Goal: Information Seeking & Learning: Check status

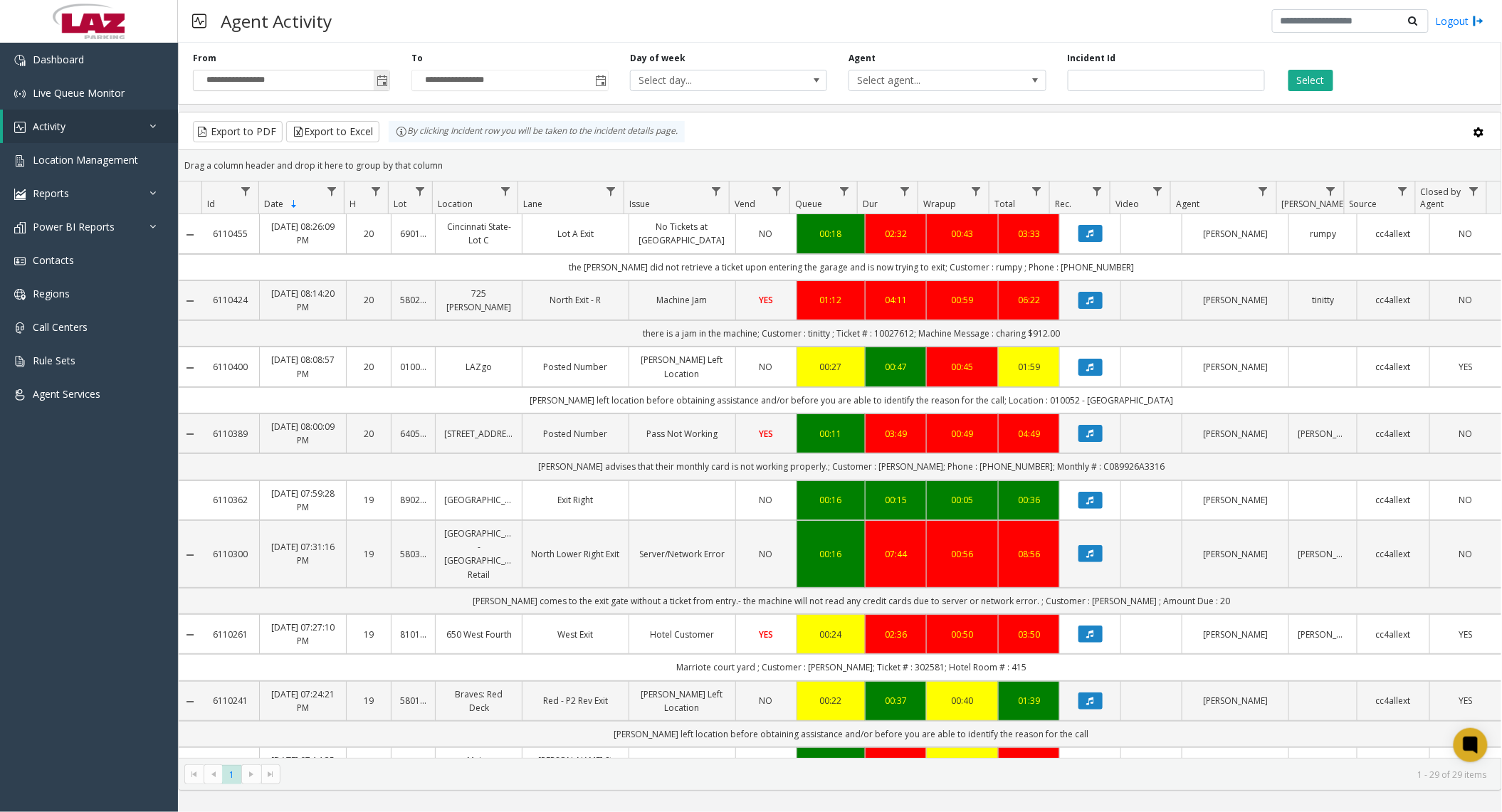
click at [377, 86] on span "Toggle popup" at bounding box center [381, 80] width 11 height 11
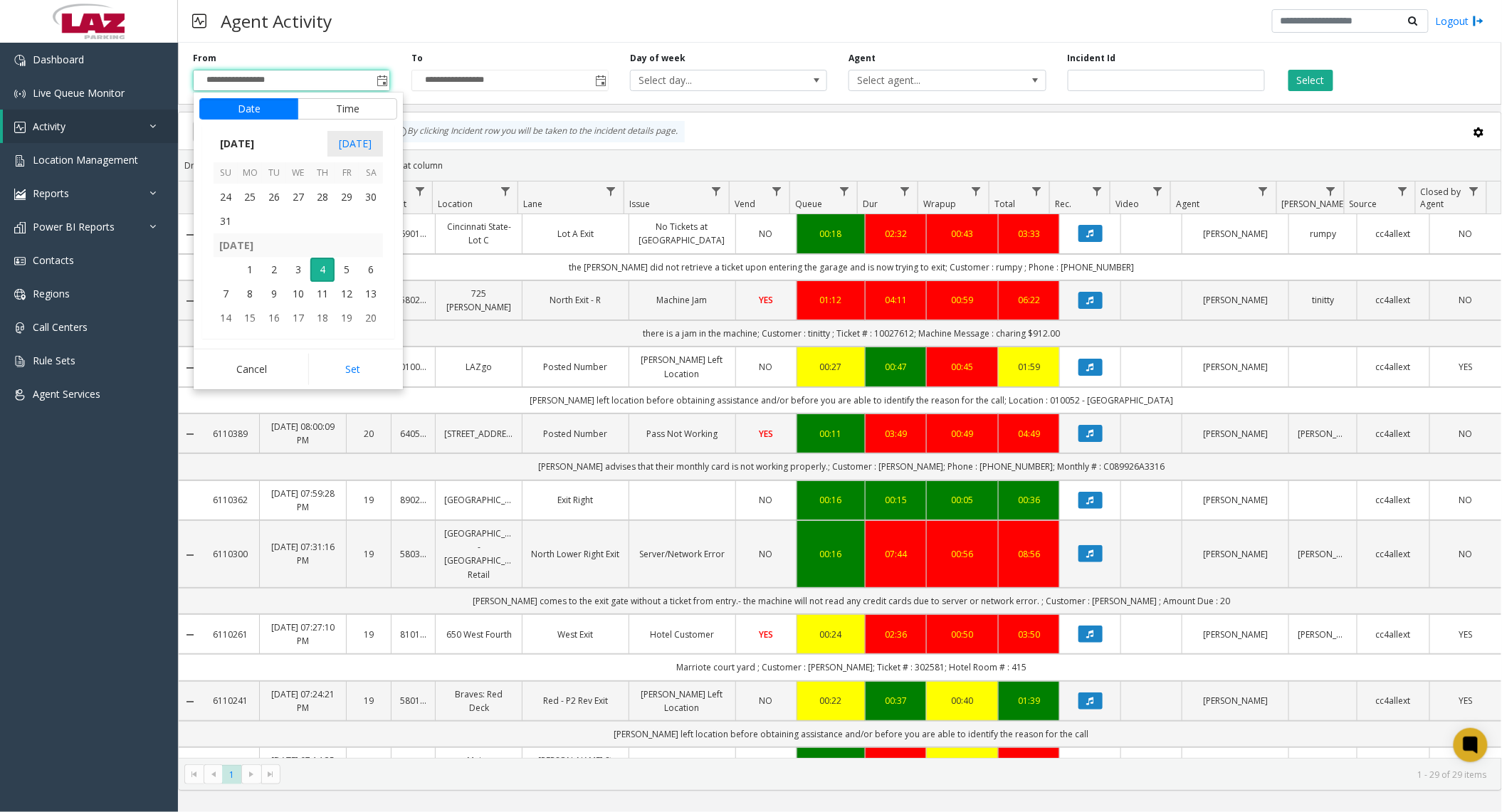
scroll to position [255399, 0]
click at [255, 224] on span "25" at bounding box center [250, 219] width 25 height 25
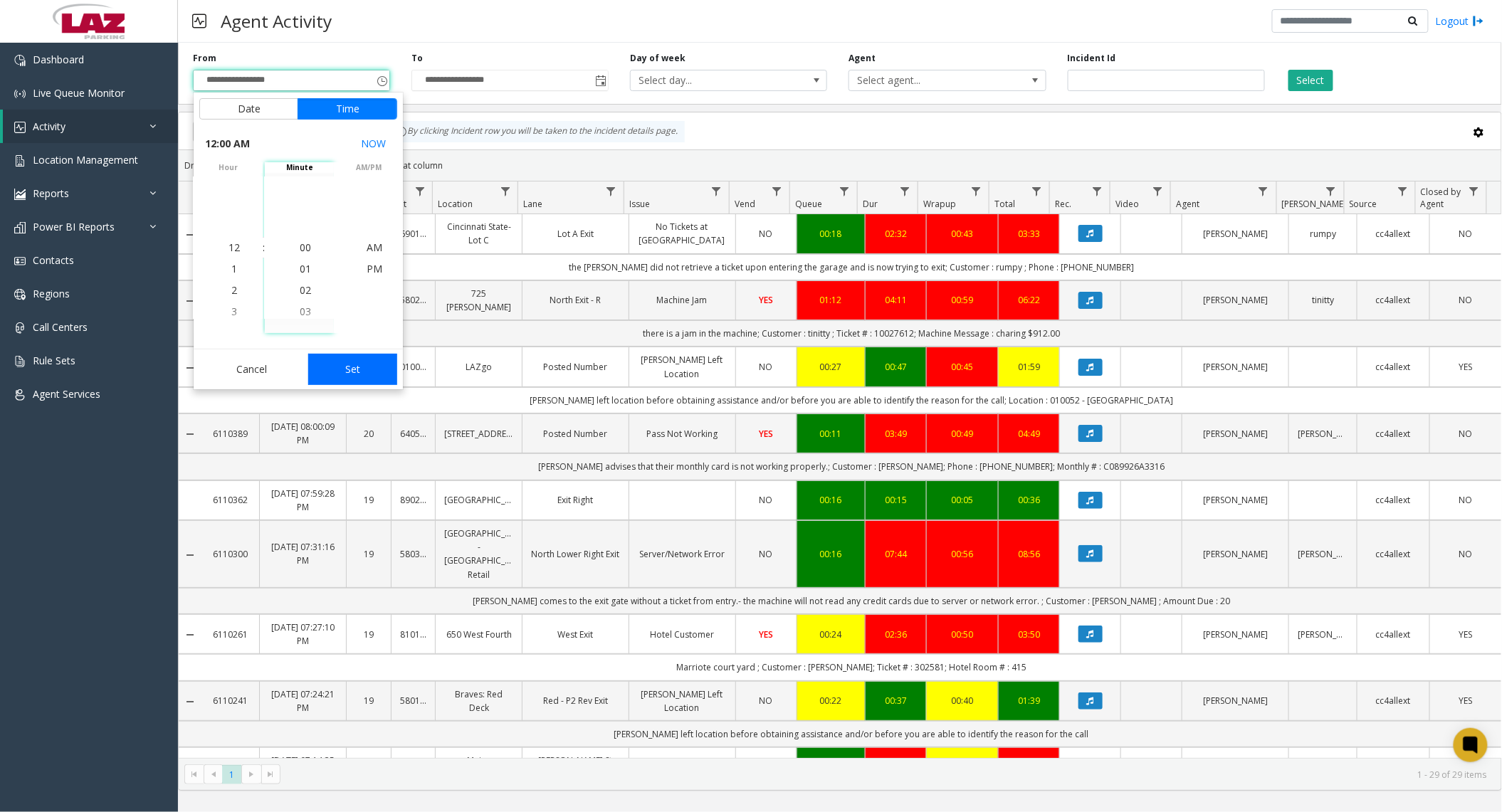
click at [339, 358] on button "Set" at bounding box center [353, 370] width 90 height 31
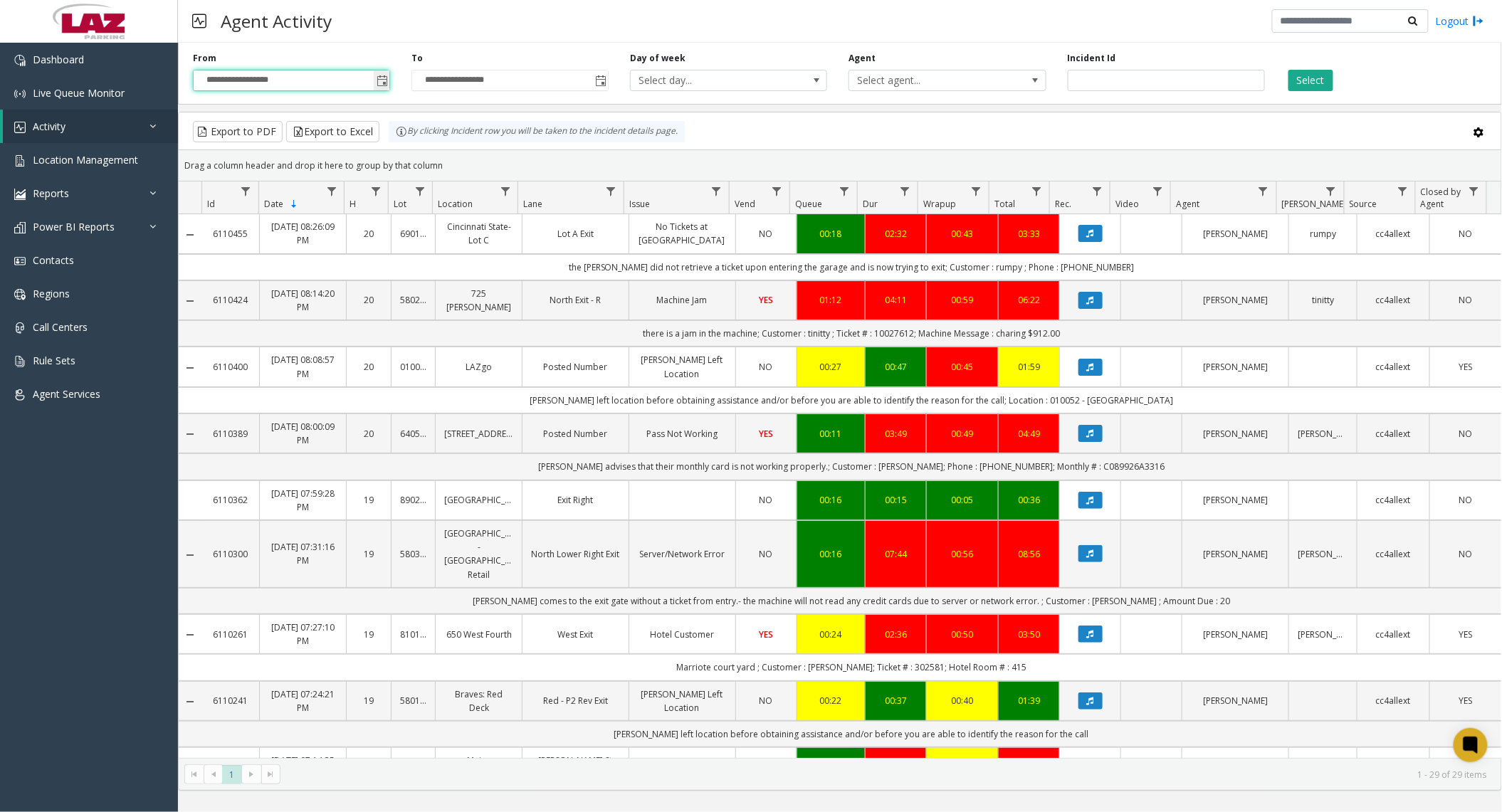
click at [382, 86] on span "Toggle popup" at bounding box center [381, 80] width 11 height 11
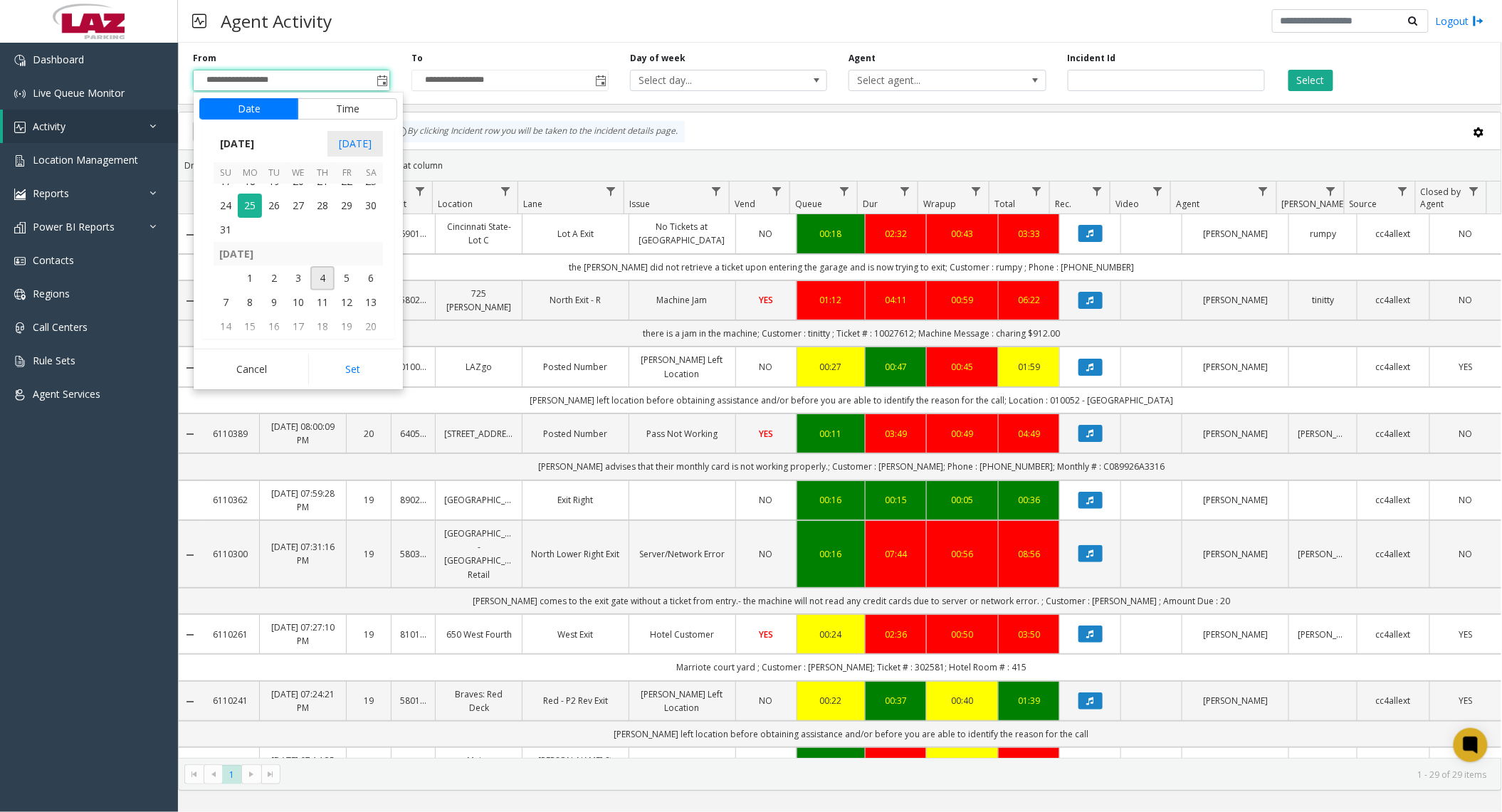
scroll to position [255399, 0]
click at [228, 241] on span "31" at bounding box center [225, 242] width 25 height 25
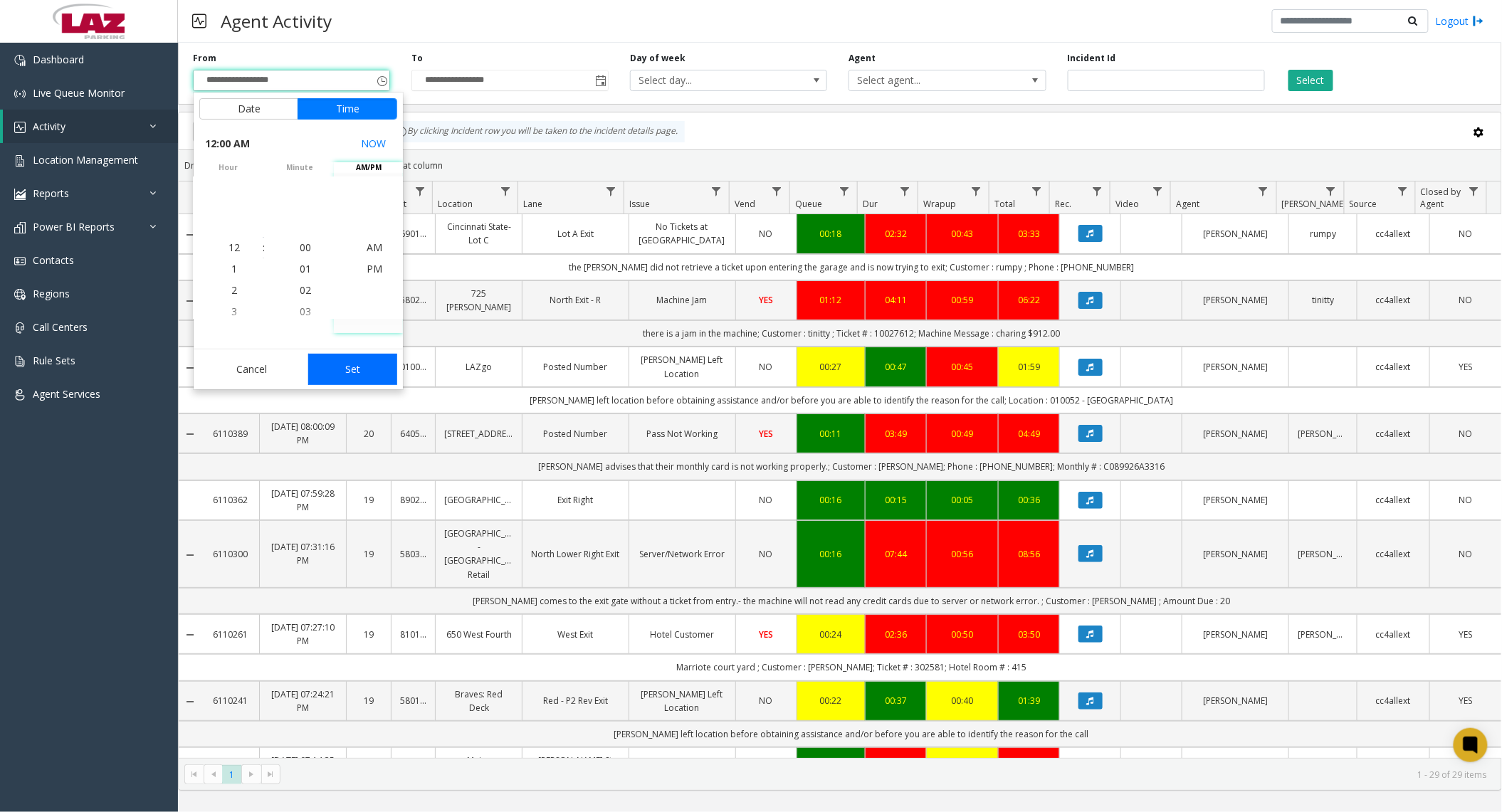
click at [354, 379] on button "Set" at bounding box center [353, 370] width 90 height 31
type input "**********"
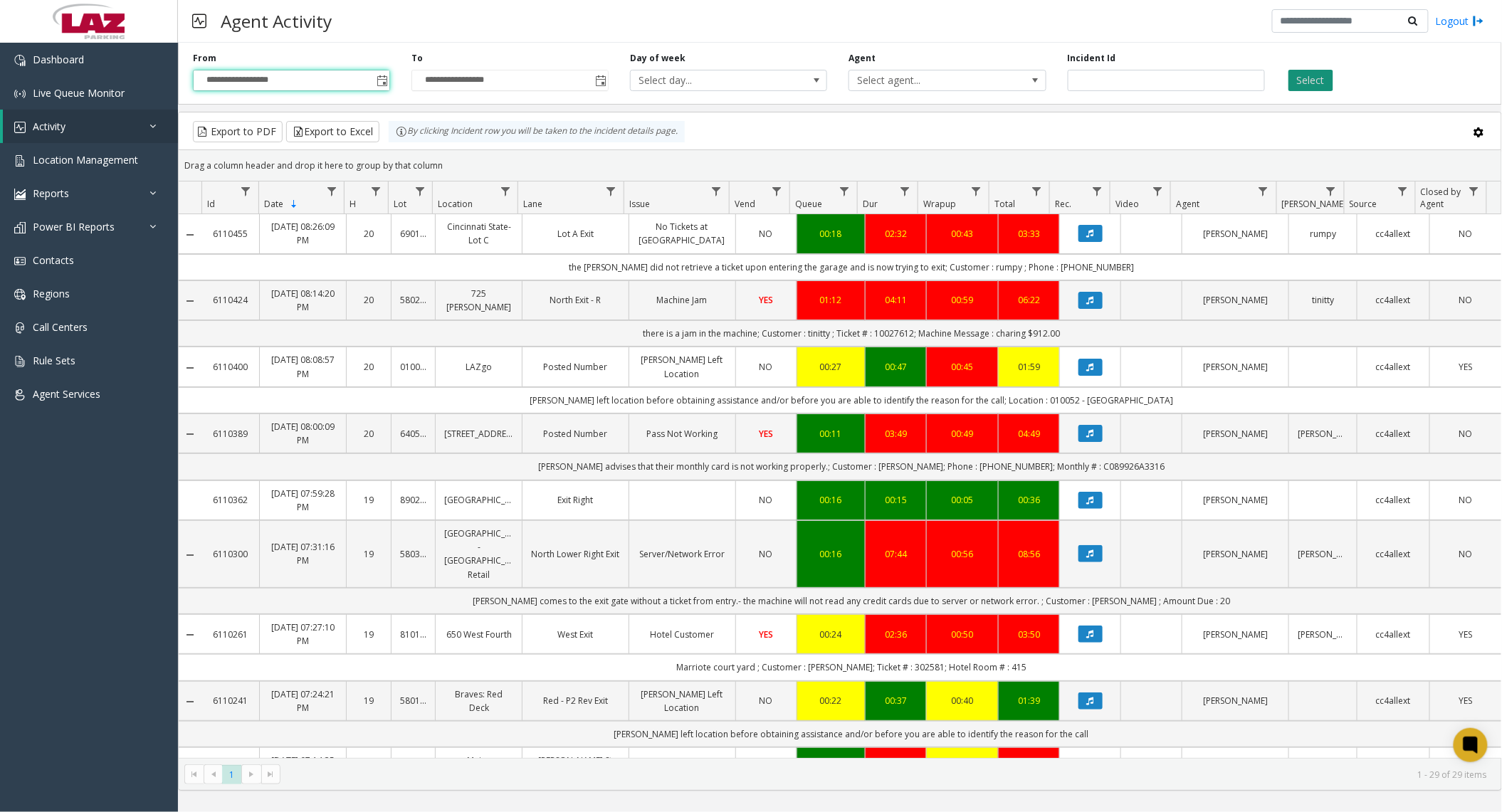
click at [1306, 86] on button "Select" at bounding box center [1311, 80] width 45 height 22
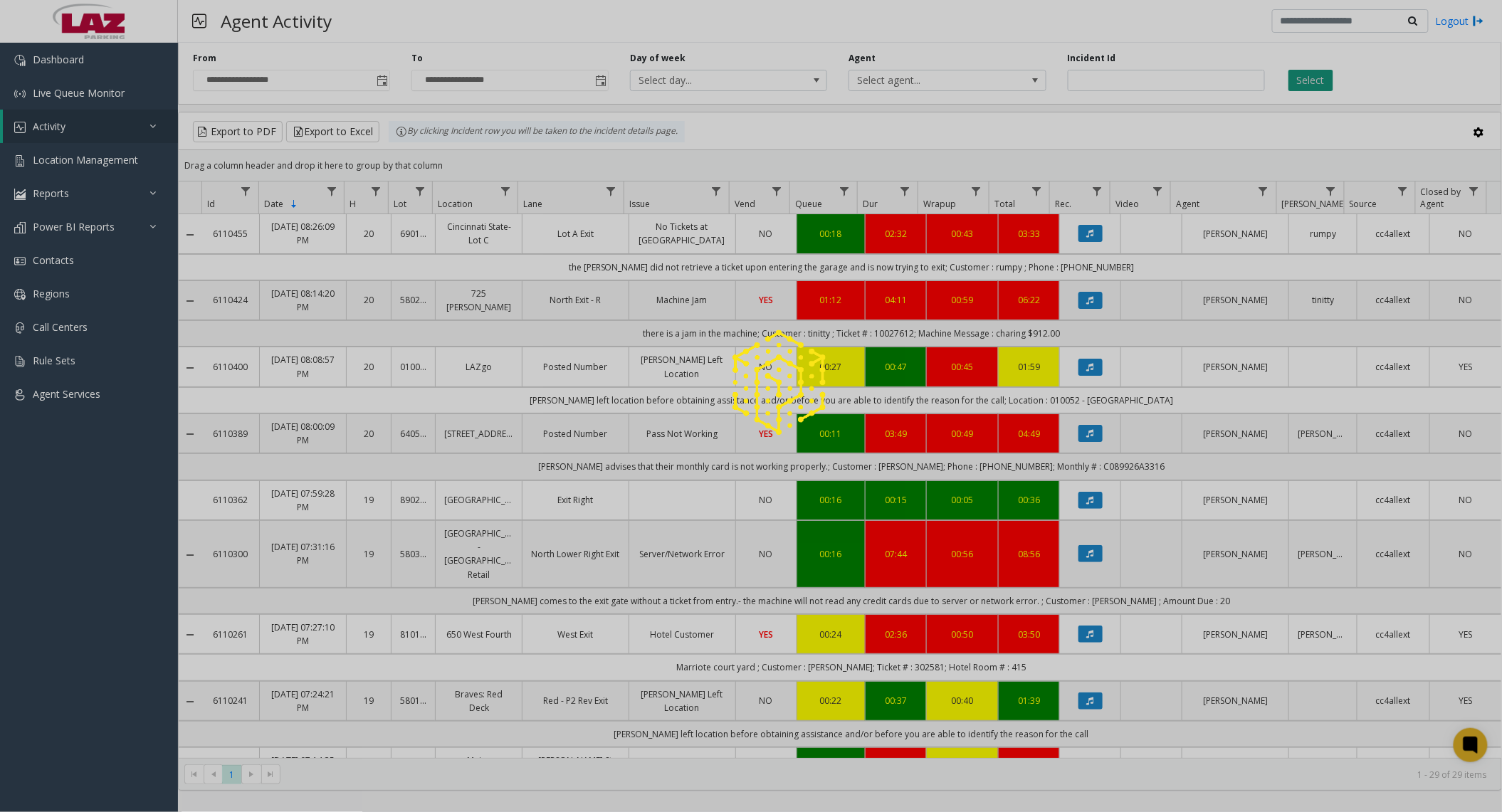
click at [1306, 86] on div at bounding box center [751, 406] width 1502 height 812
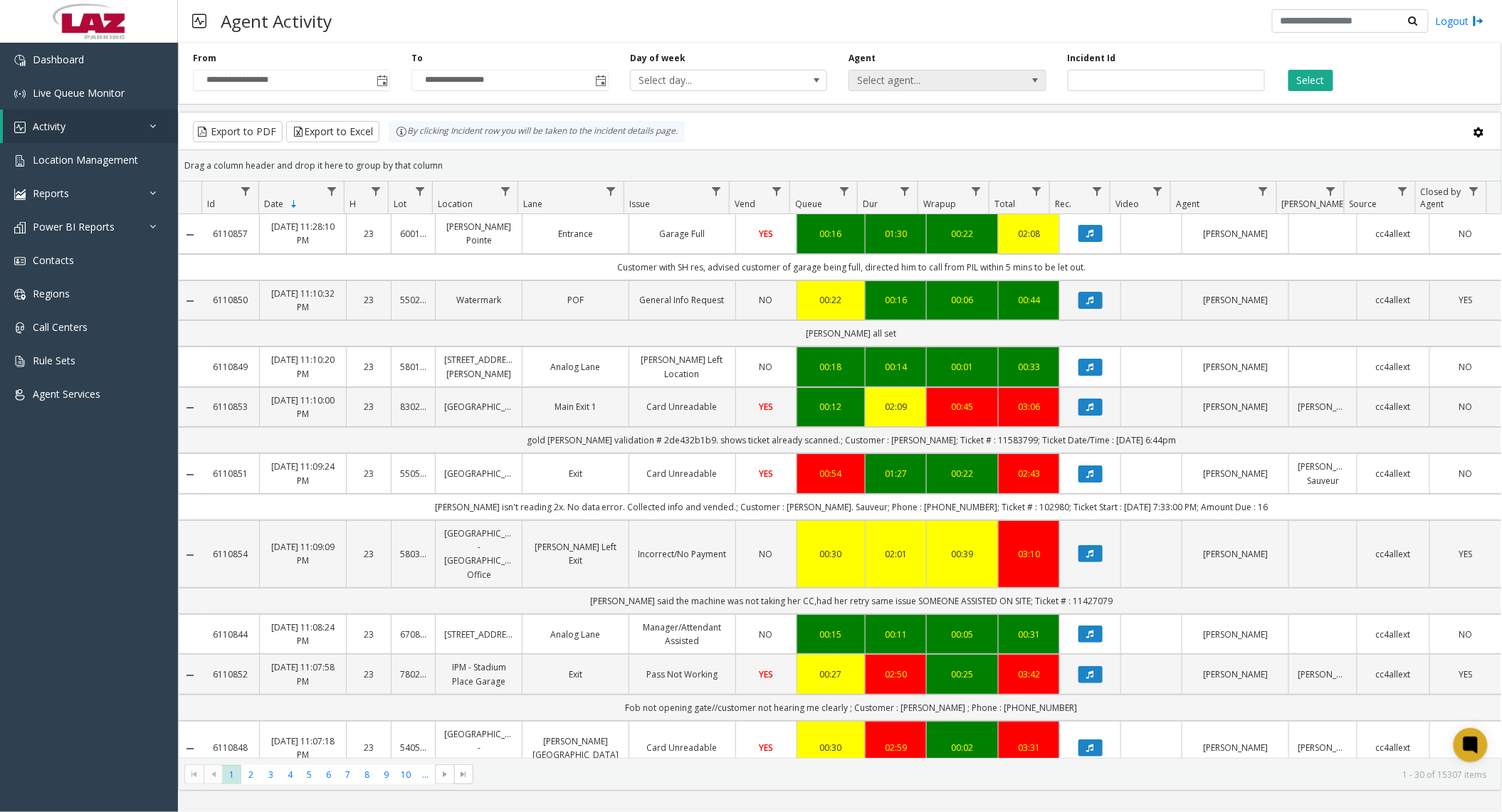
click at [929, 86] on span "Select agent..." at bounding box center [927, 80] width 157 height 20
type input "****"
click at [966, 152] on li "[PERSON_NAME]" at bounding box center [947, 156] width 193 height 19
click at [1294, 78] on button "Select" at bounding box center [1311, 80] width 45 height 22
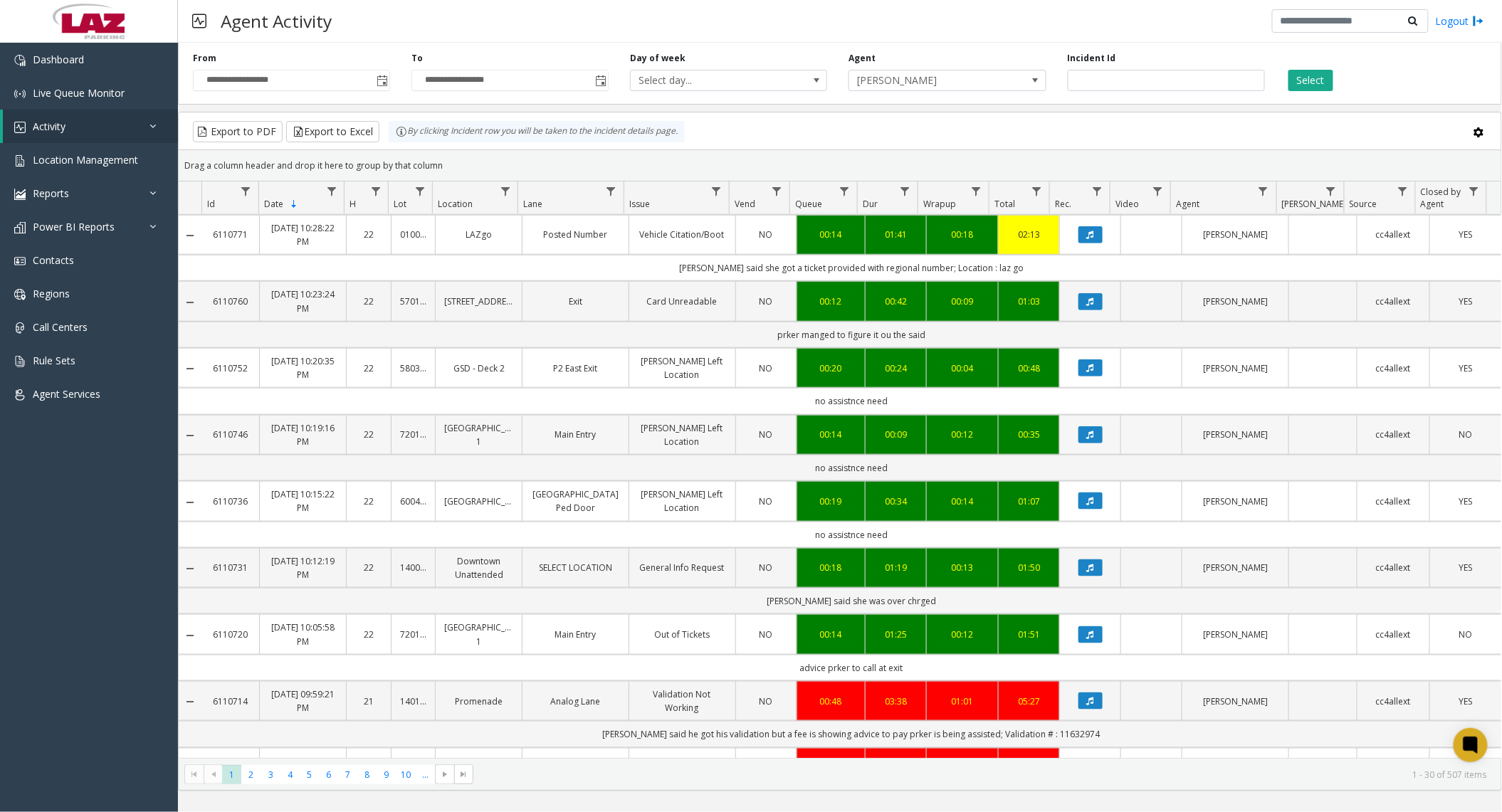
scroll to position [474, 0]
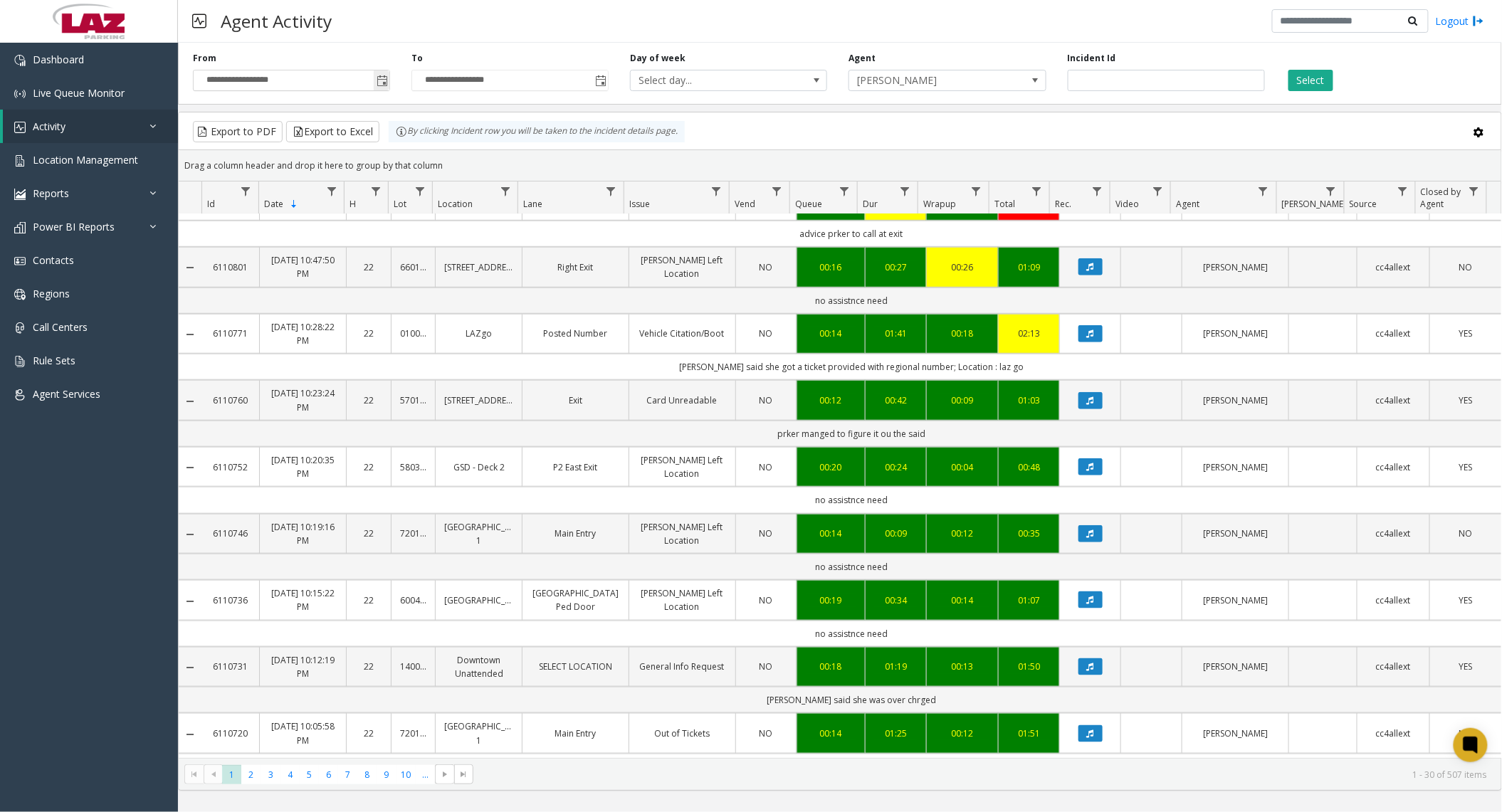
click at [386, 83] on span "Toggle popup" at bounding box center [381, 80] width 11 height 11
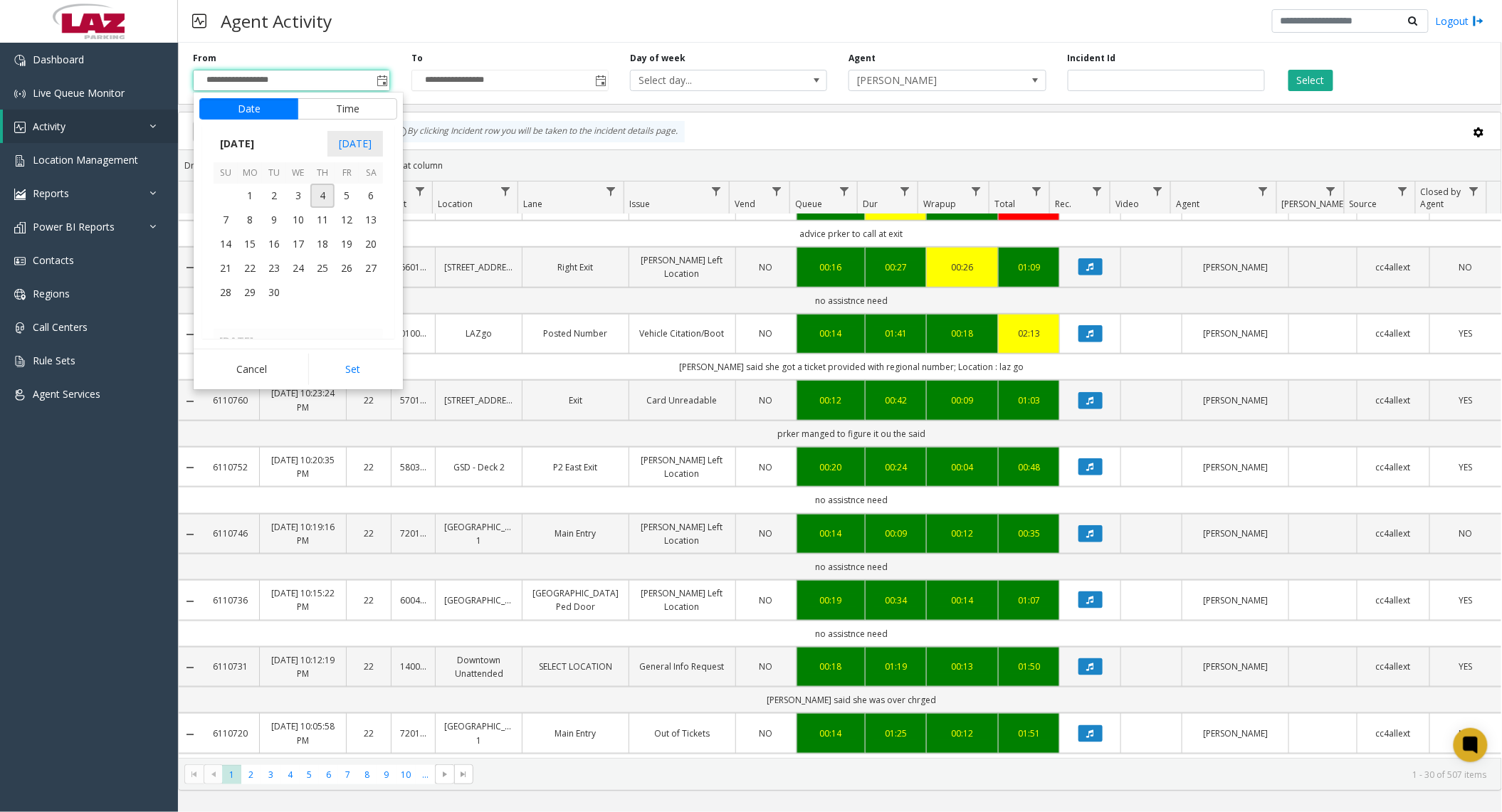
scroll to position [255399, 0]
click at [251, 216] on span "25" at bounding box center [250, 219] width 25 height 25
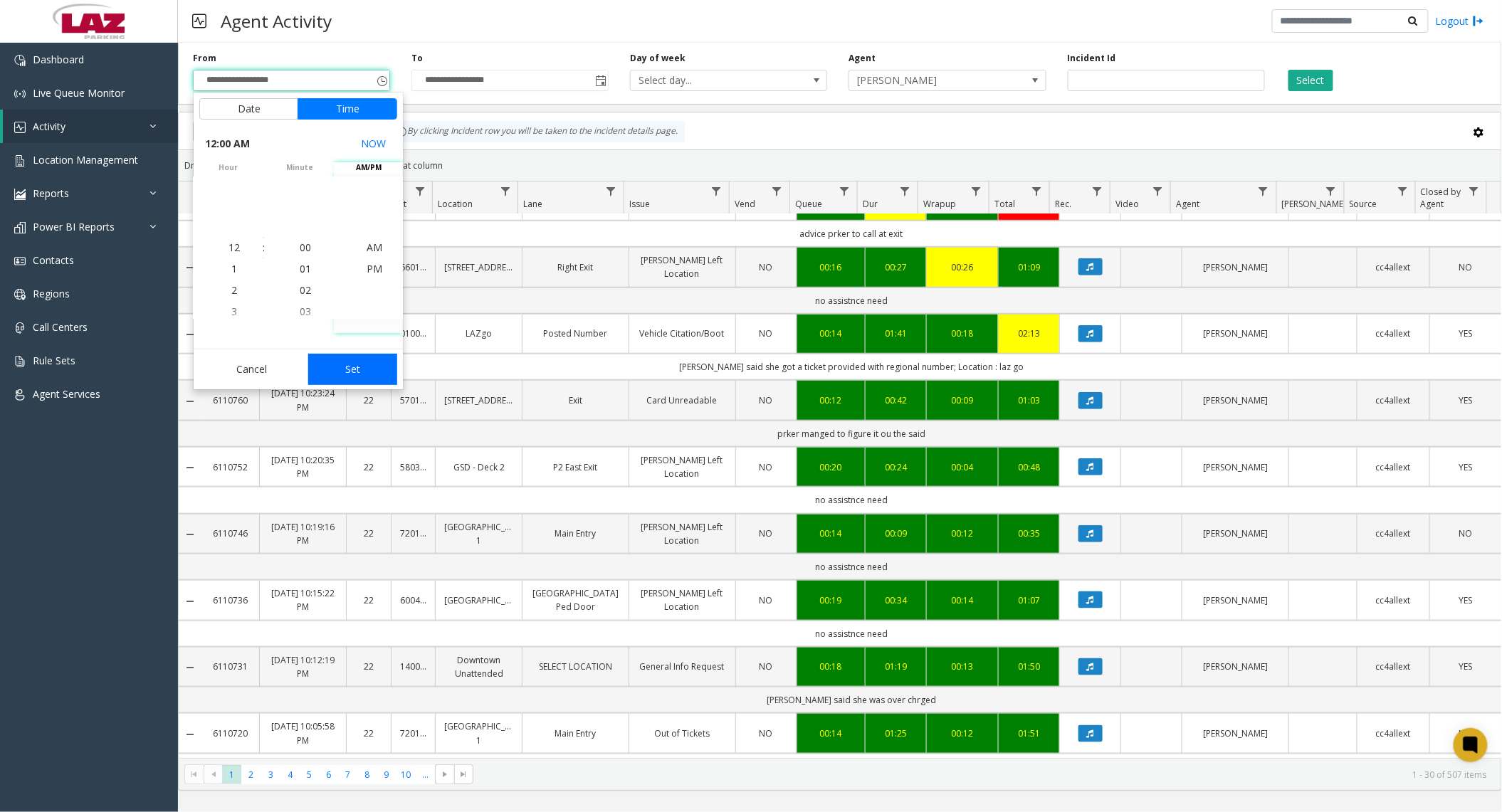
click at [365, 365] on button "Set" at bounding box center [353, 370] width 90 height 31
type input "**********"
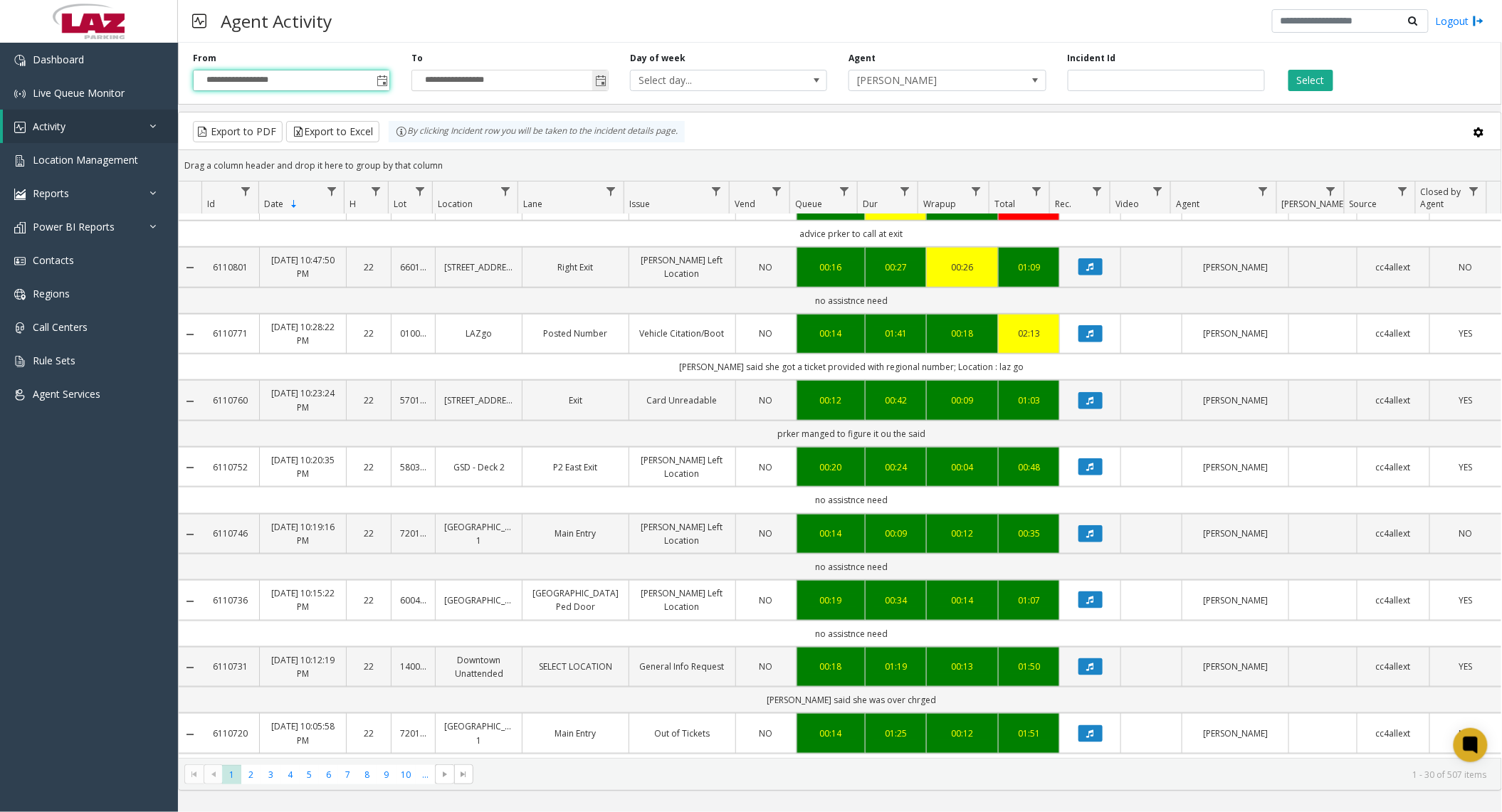
click at [605, 80] on span "Toggle popup" at bounding box center [600, 80] width 11 height 11
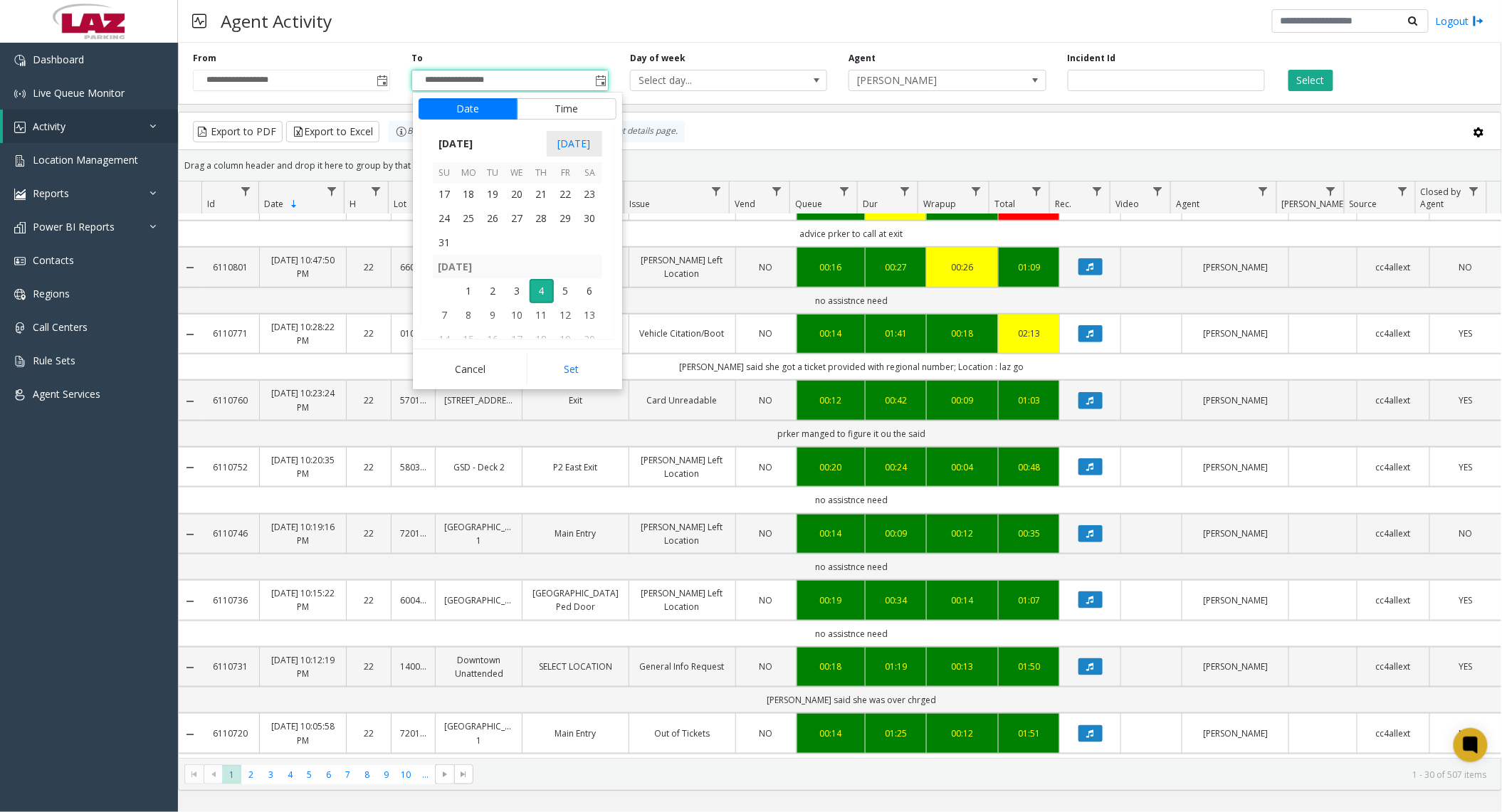
scroll to position [255305, 0]
click at [558, 314] on span "29" at bounding box center [566, 313] width 25 height 25
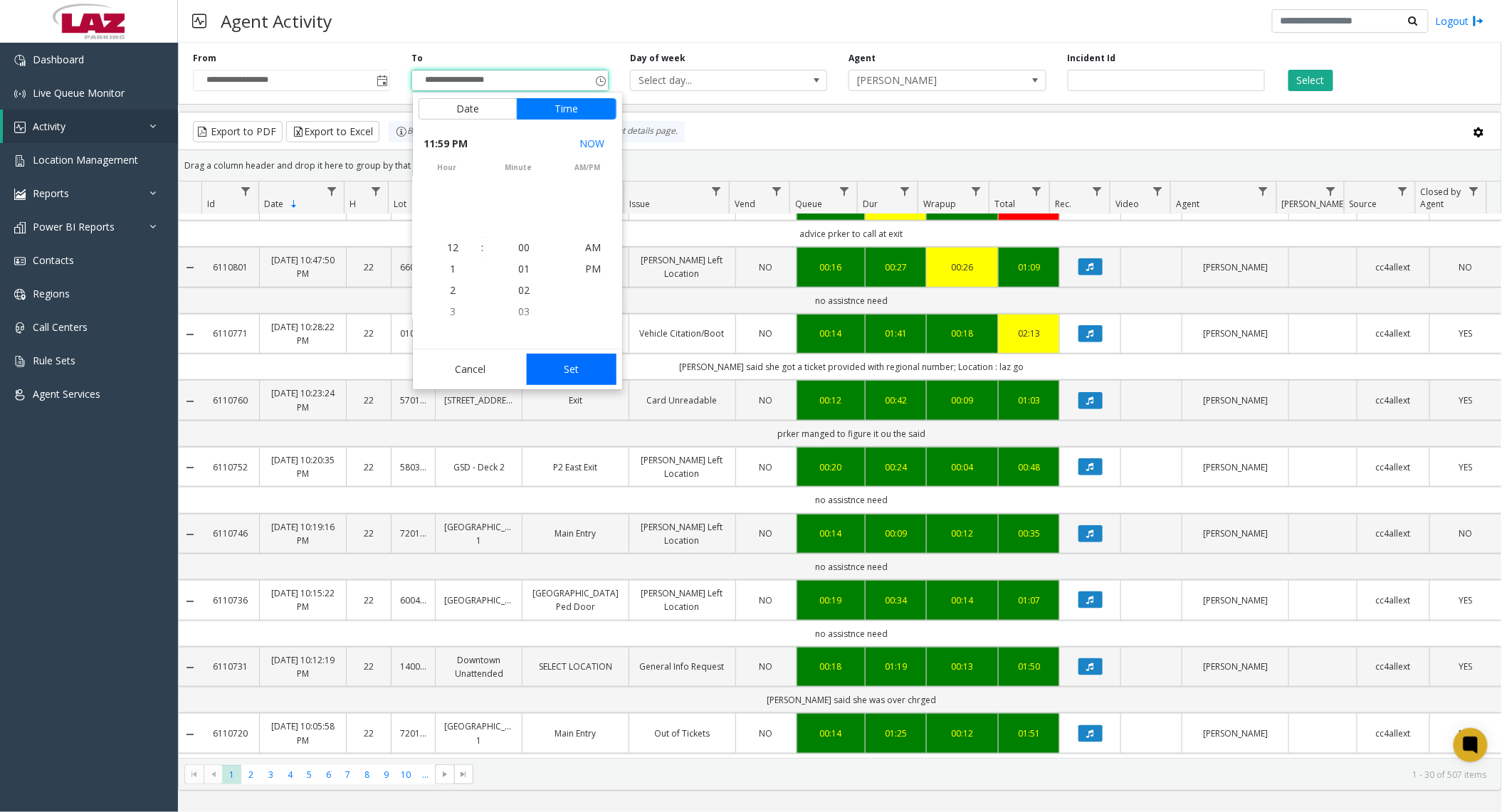
scroll to position [22, 0]
click at [570, 368] on button "Set" at bounding box center [571, 370] width 90 height 31
type input "**********"
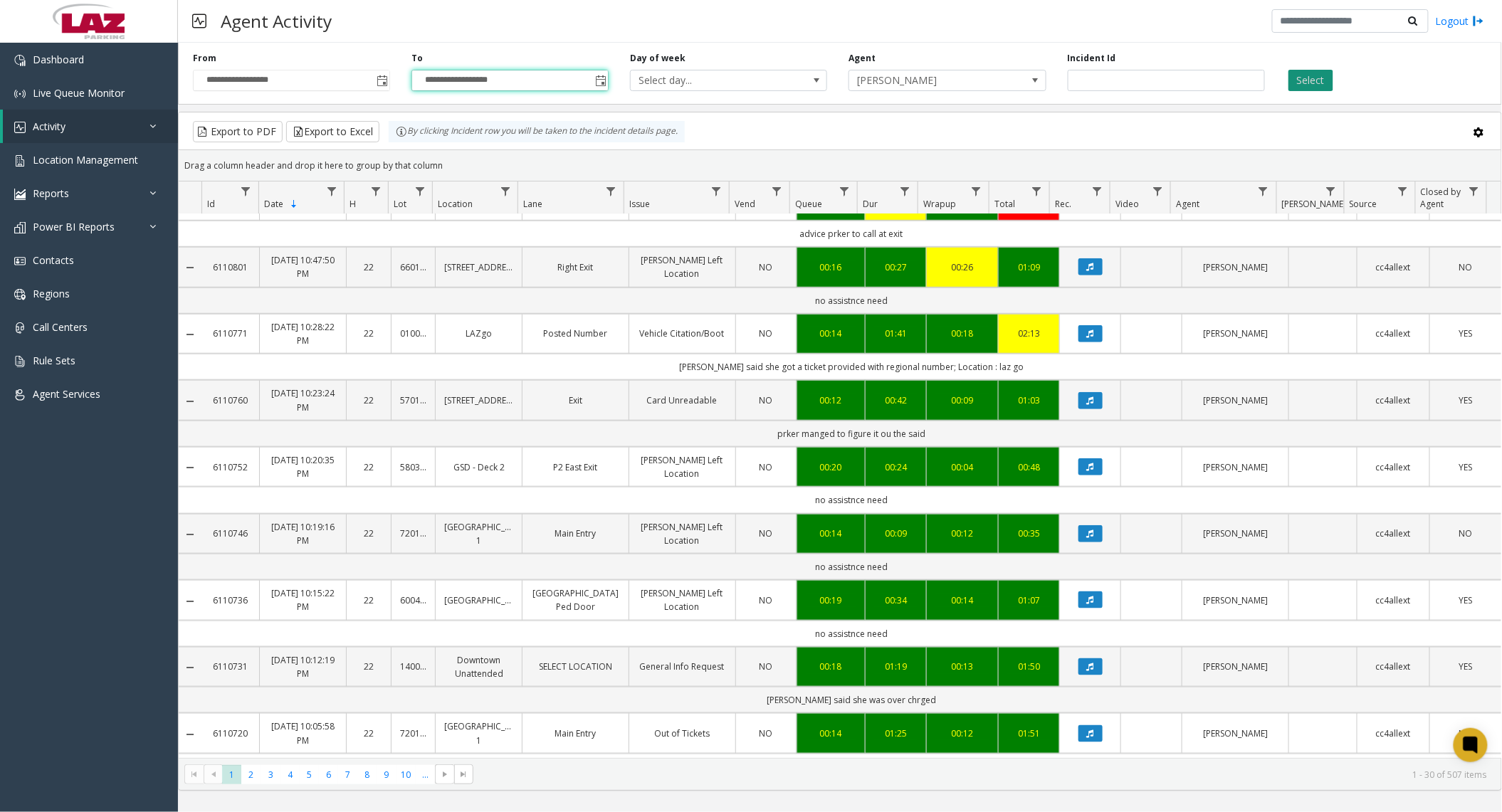
click at [1327, 84] on button "Select" at bounding box center [1311, 80] width 45 height 22
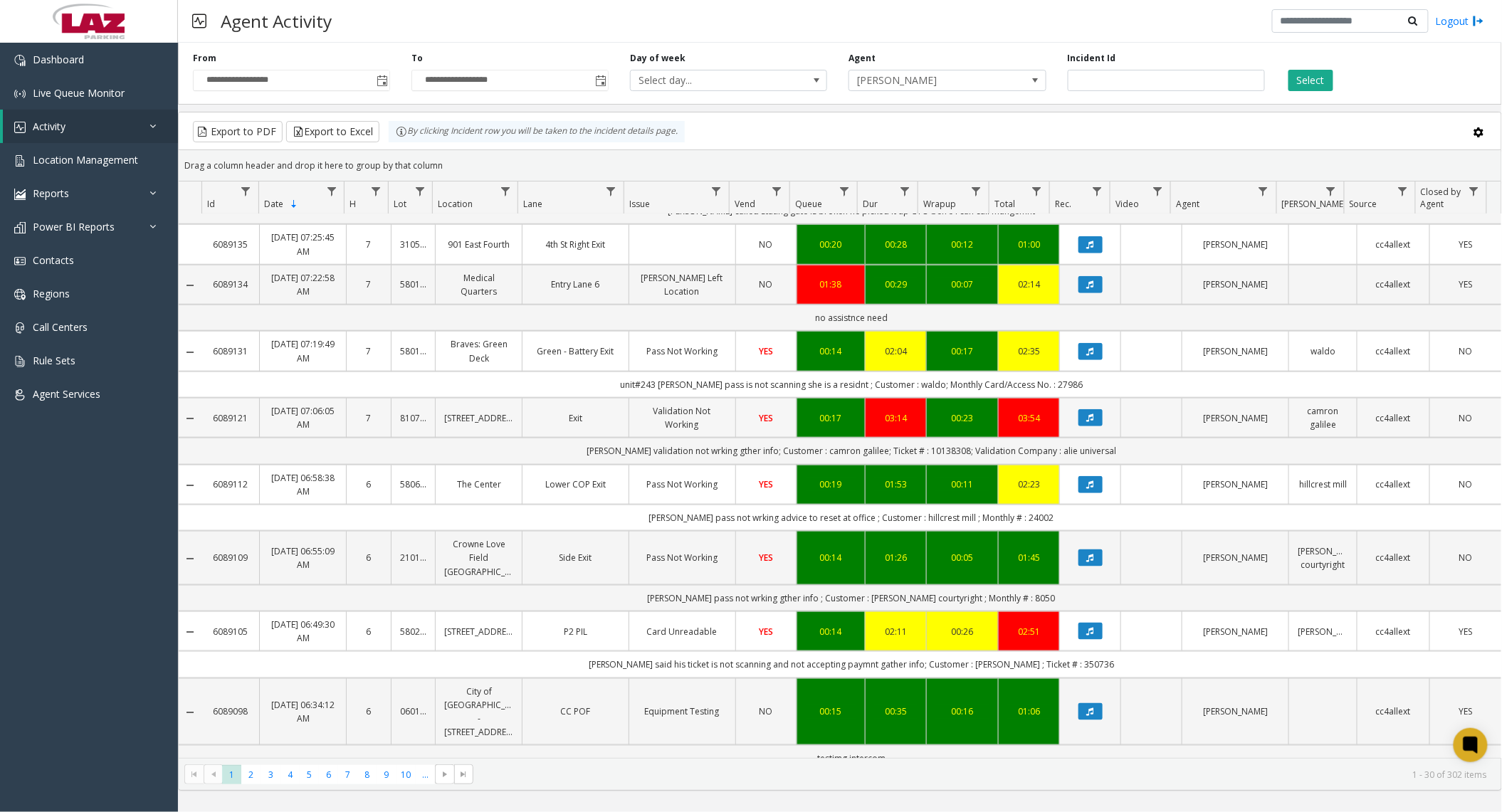
scroll to position [570, 0]
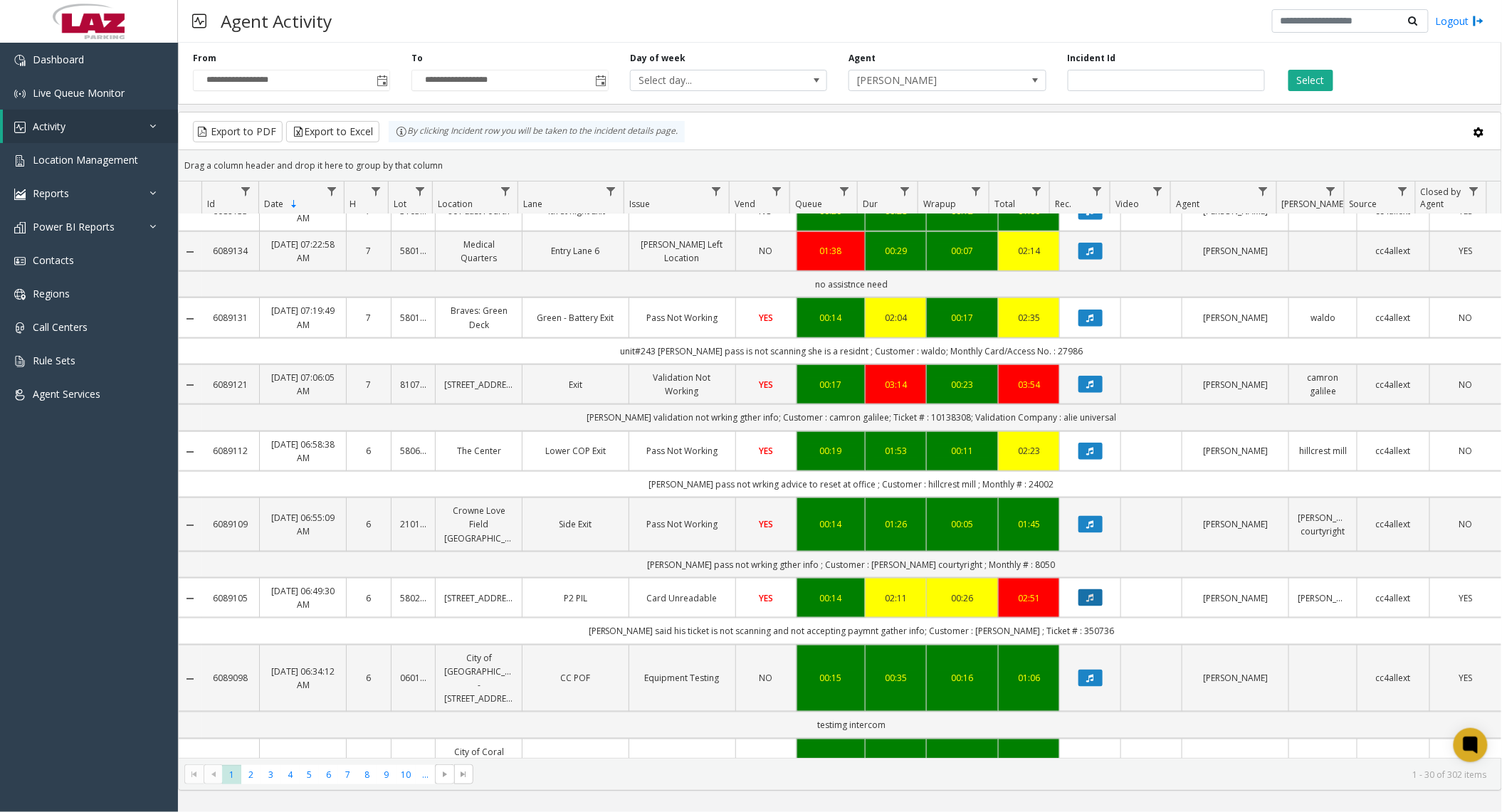
click at [1078, 599] on button "Data table" at bounding box center [1090, 598] width 25 height 17
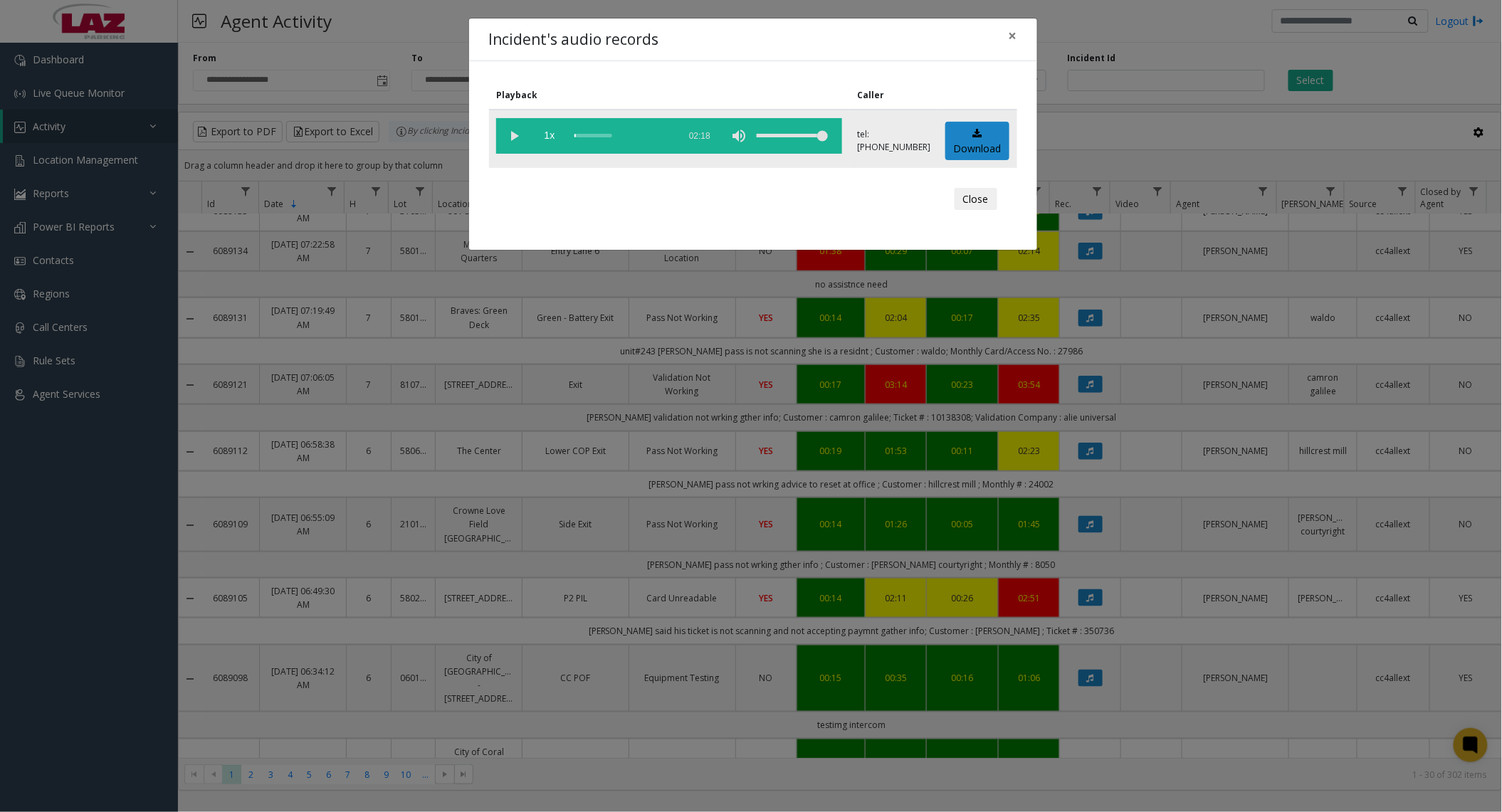
click at [520, 138] on vg-play-pause at bounding box center [514, 136] width 36 height 36
click at [983, 206] on button "Close" at bounding box center [976, 199] width 42 height 23
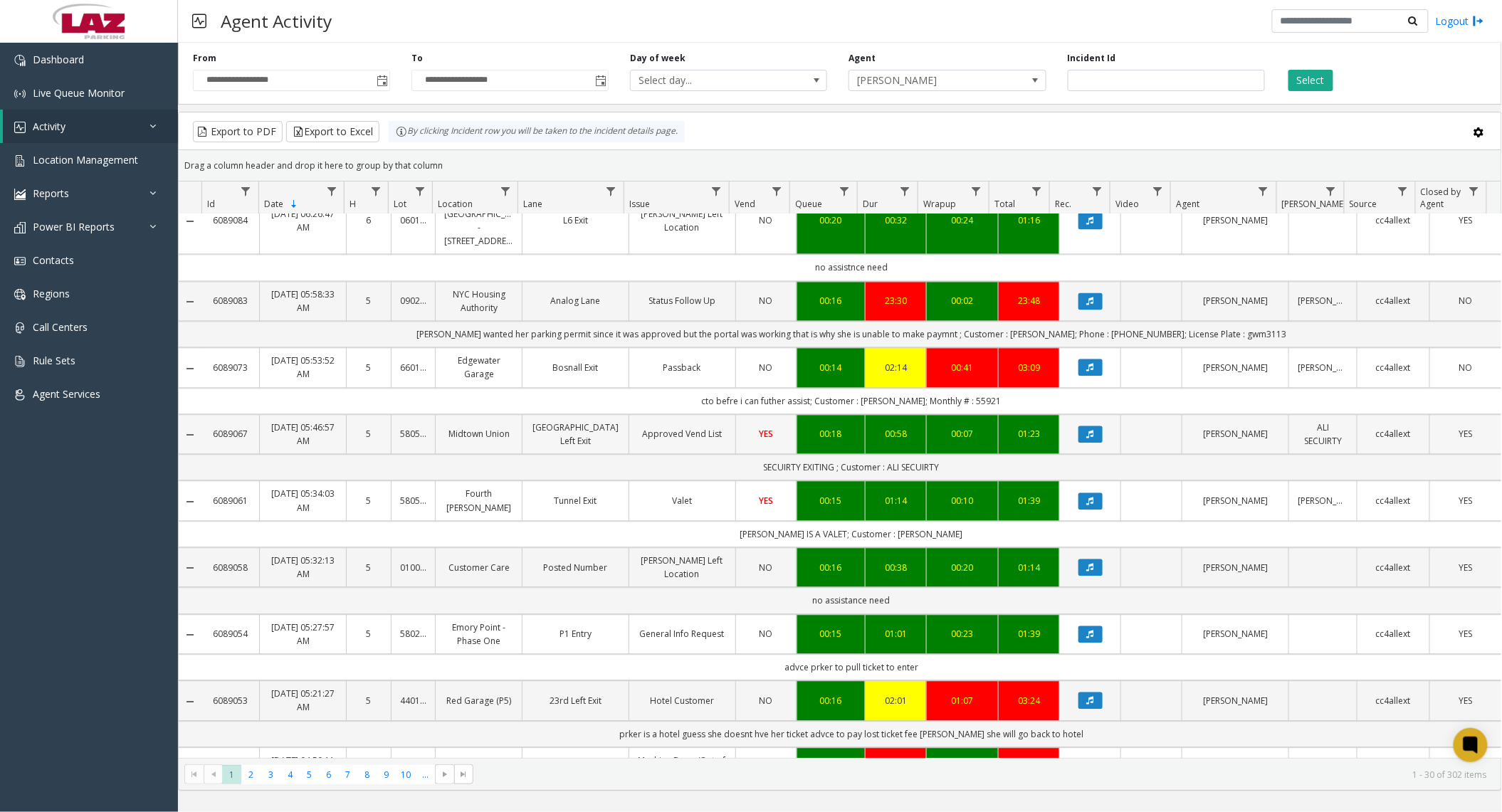
scroll to position [1498, 0]
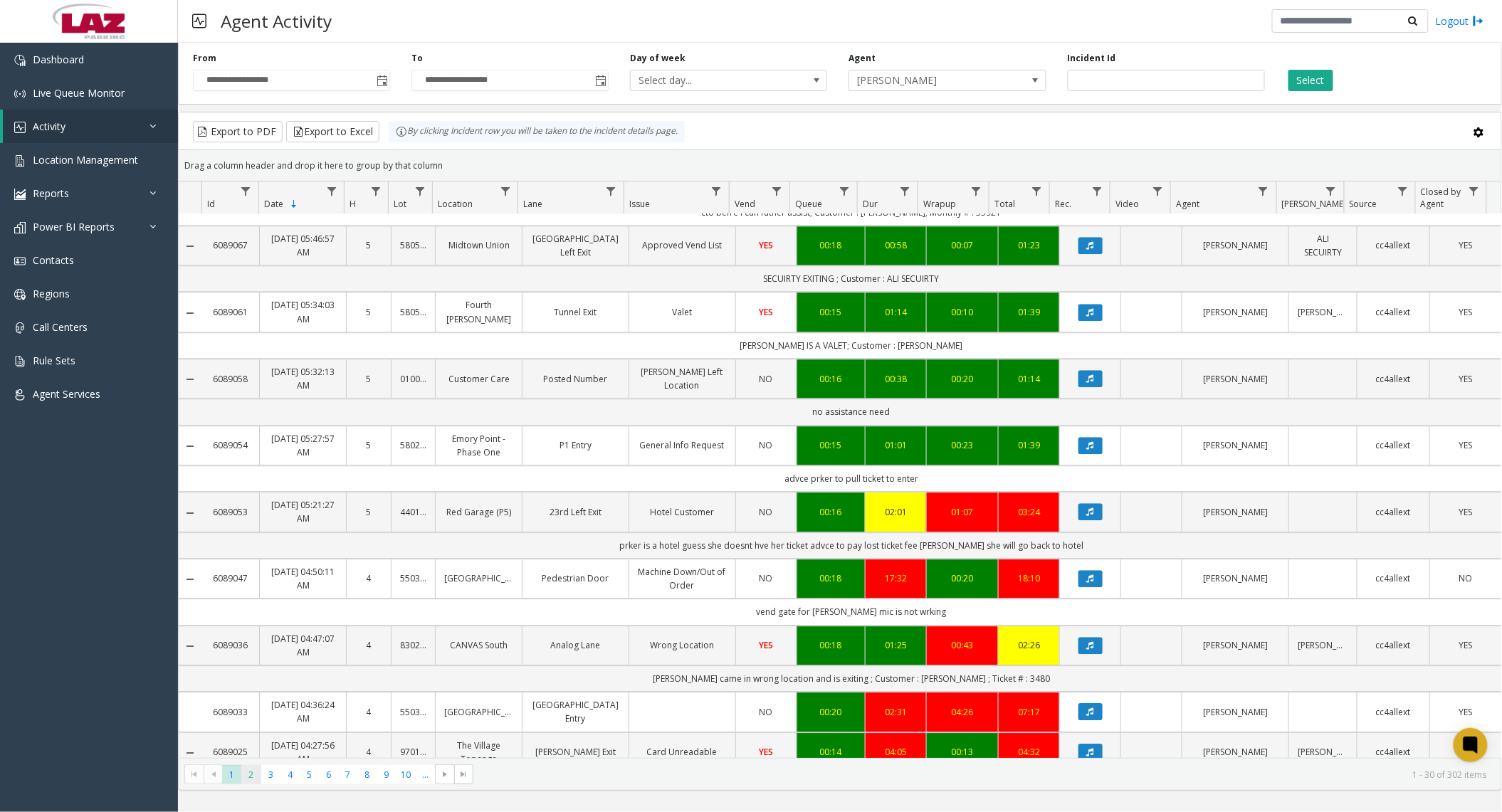
click at [257, 781] on span "2" at bounding box center [251, 775] width 19 height 19
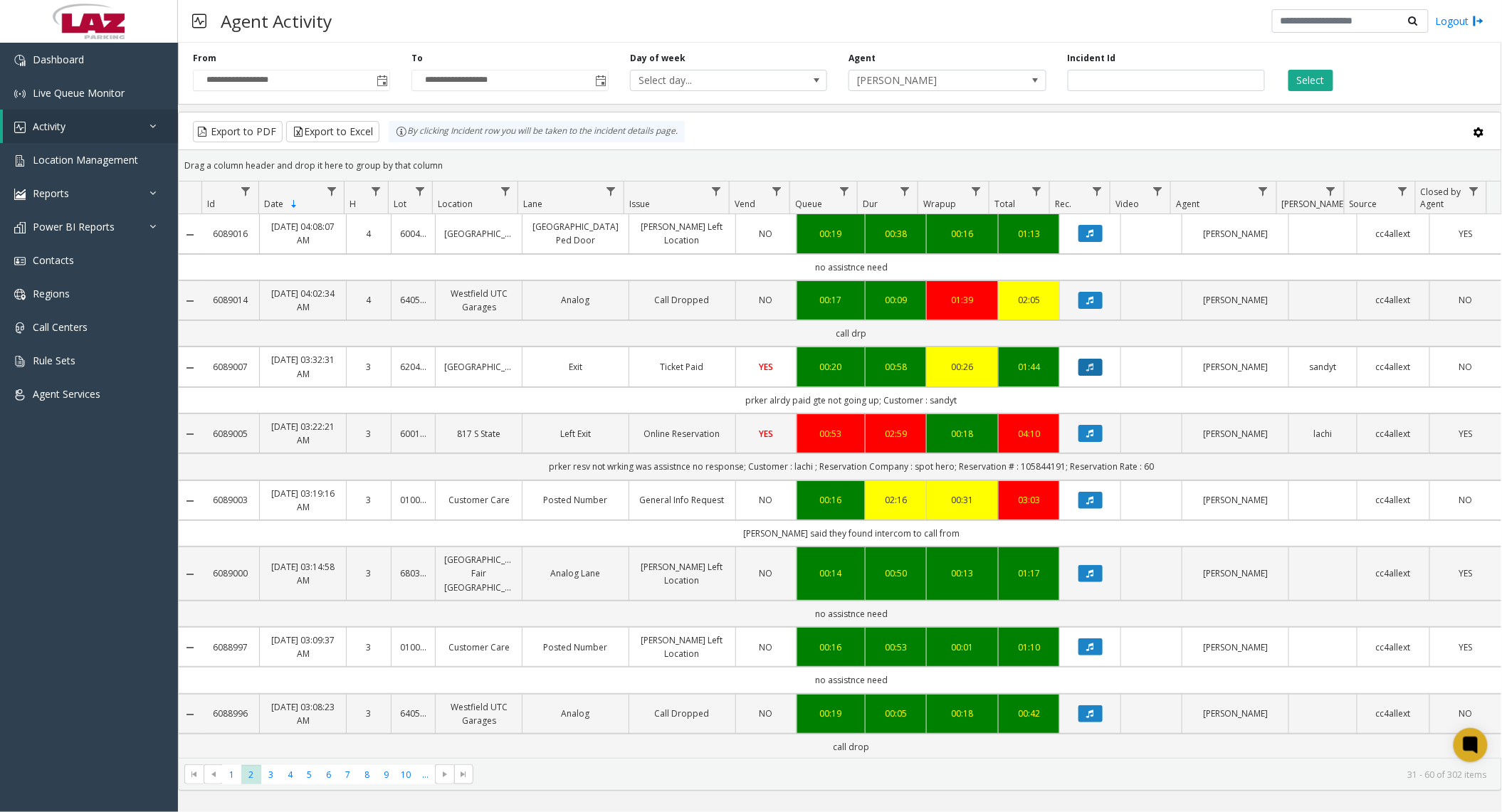
click at [1078, 376] on button "Data table" at bounding box center [1090, 367] width 25 height 17
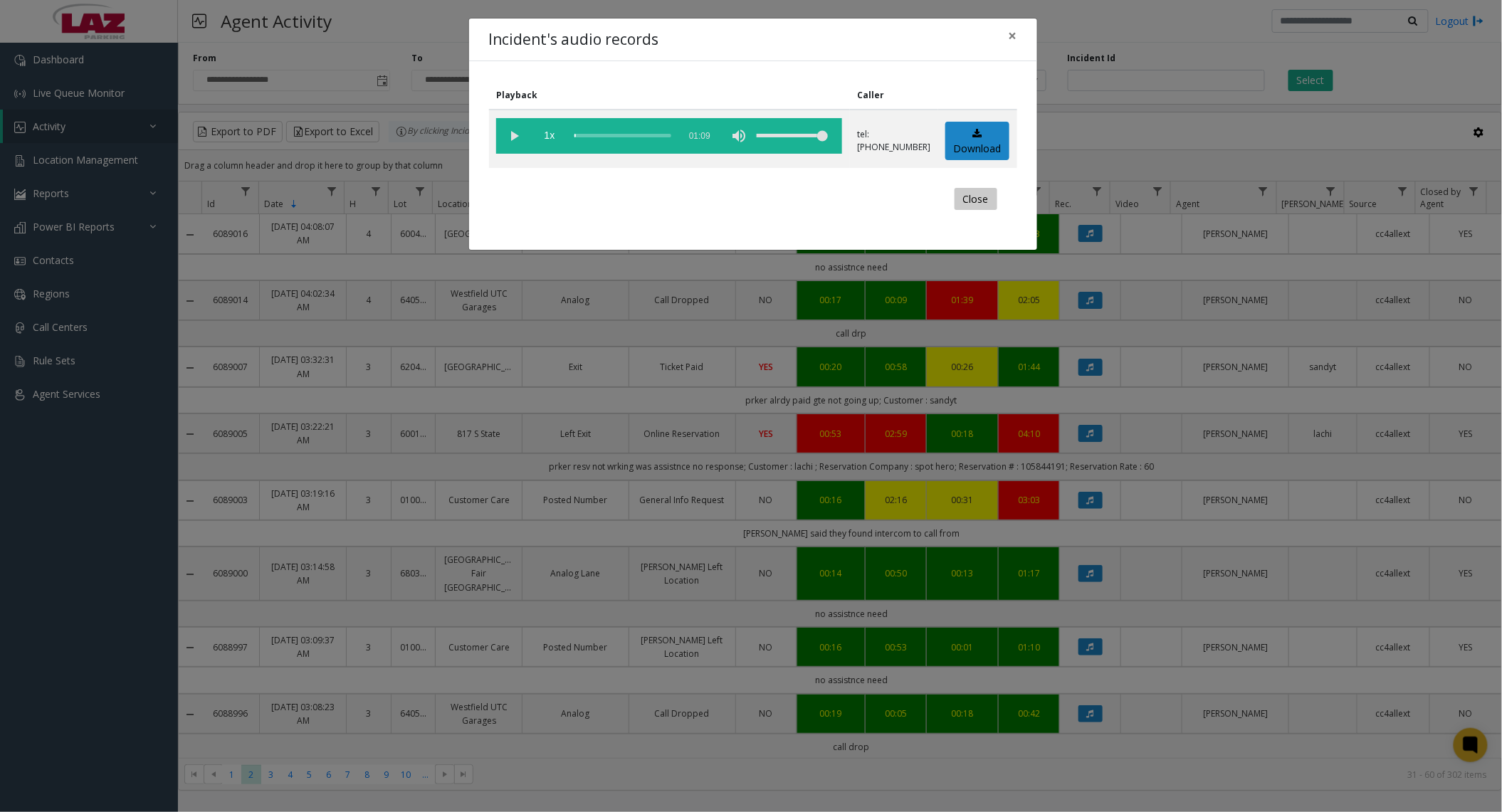
click at [964, 196] on button "Close" at bounding box center [976, 199] width 42 height 23
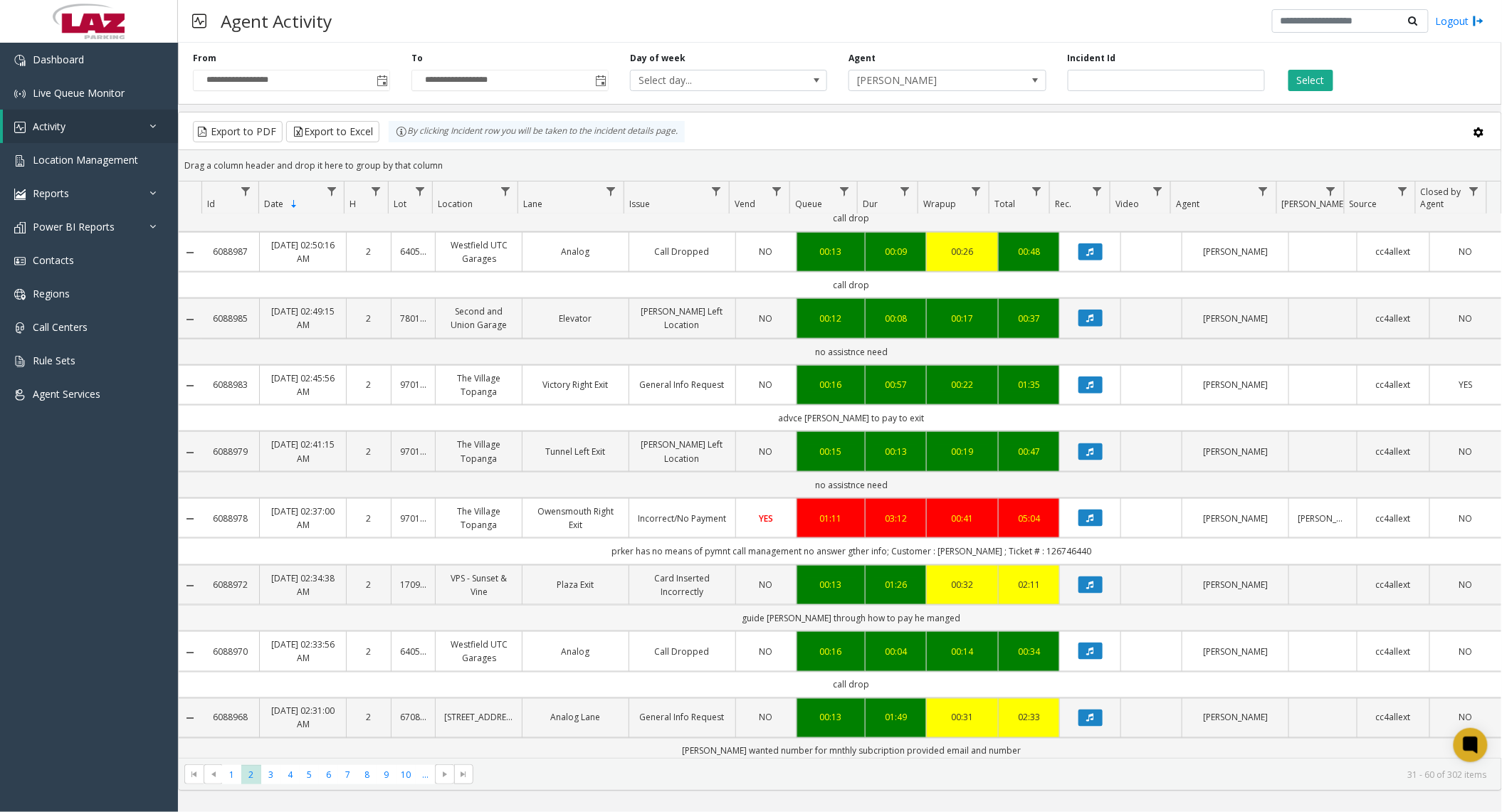
scroll to position [664, 0]
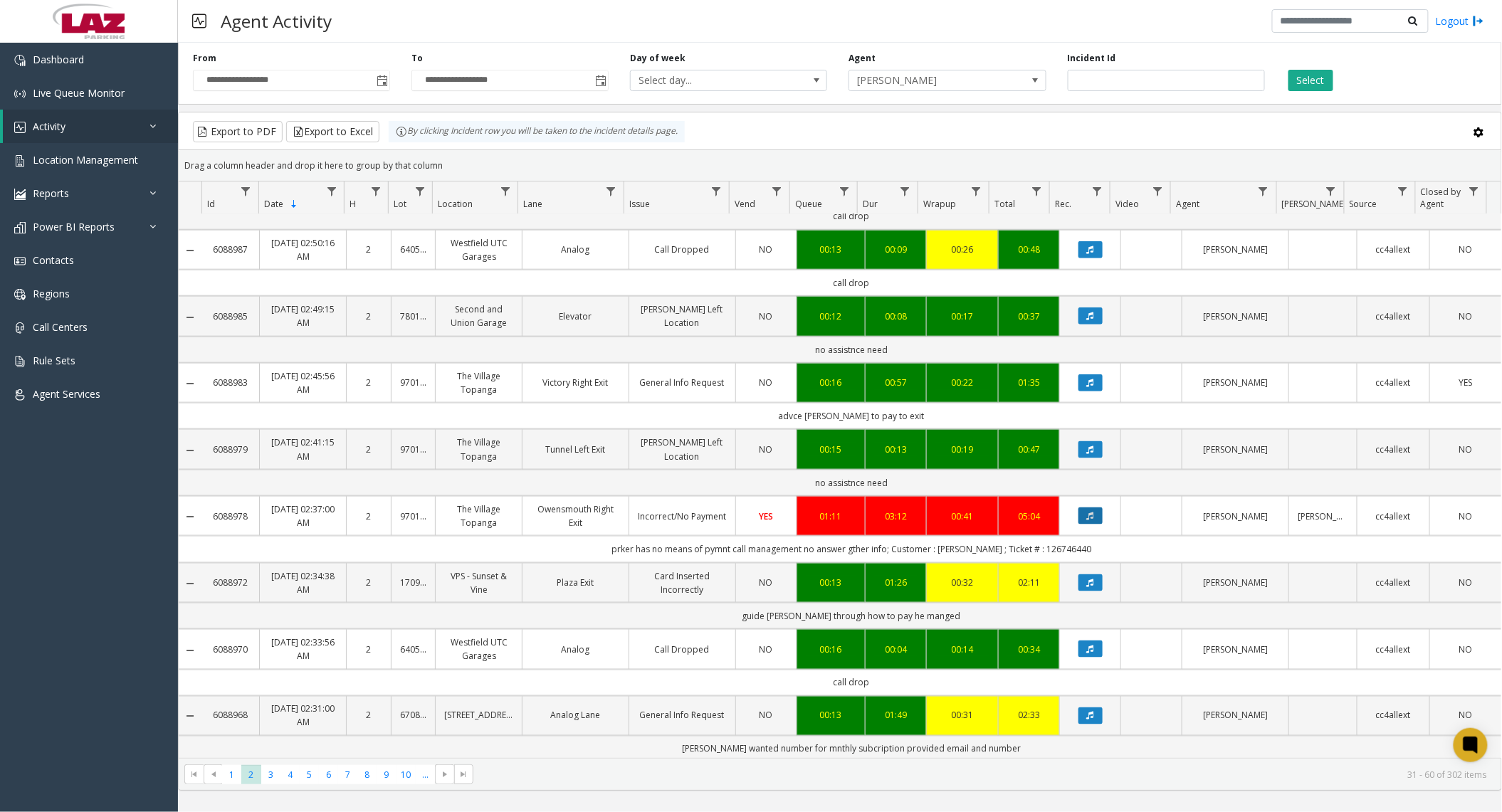
click at [1087, 521] on icon "Data table" at bounding box center [1091, 515] width 7 height 8
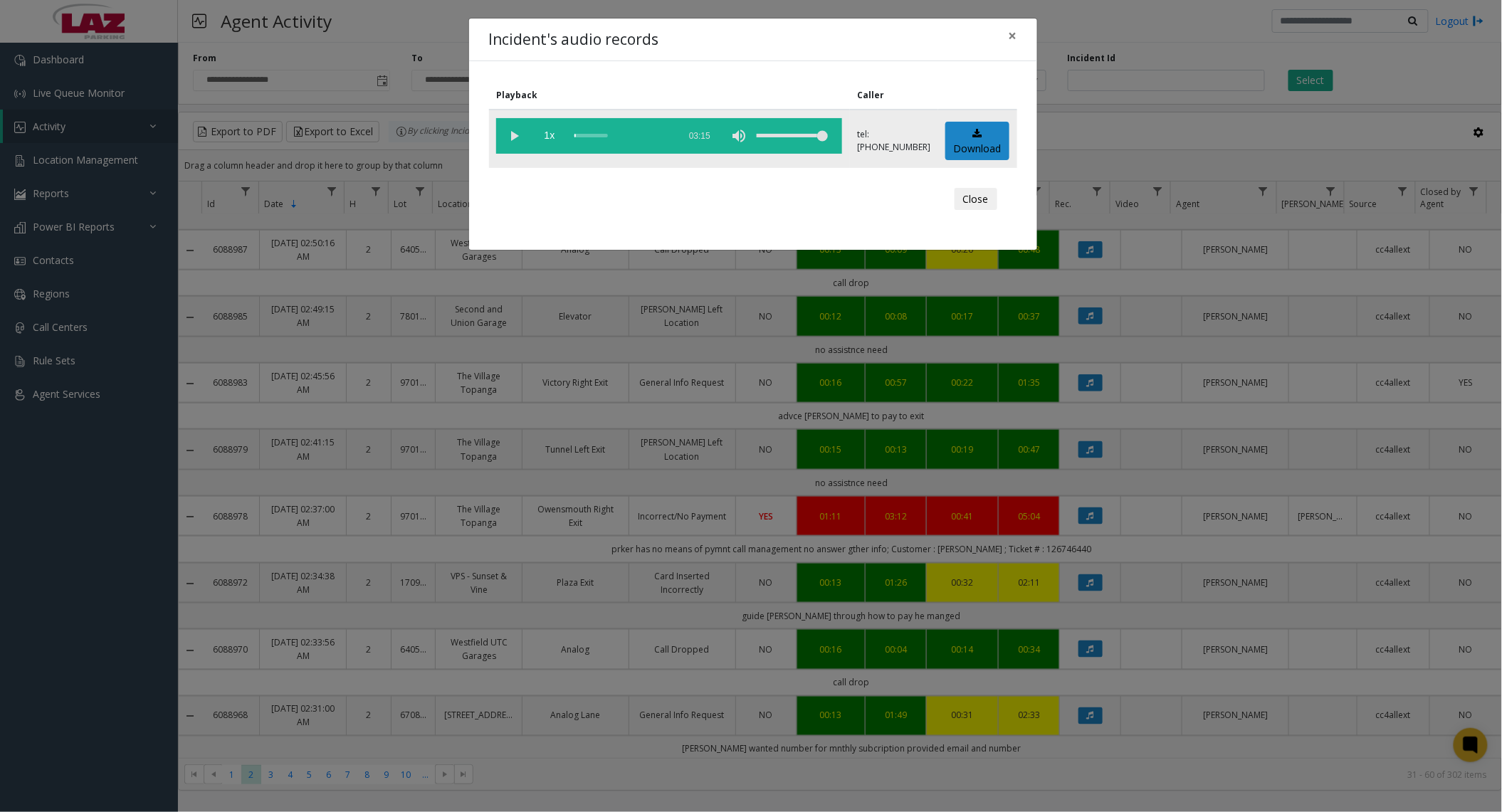
click at [521, 138] on vg-play-pause at bounding box center [514, 136] width 36 height 36
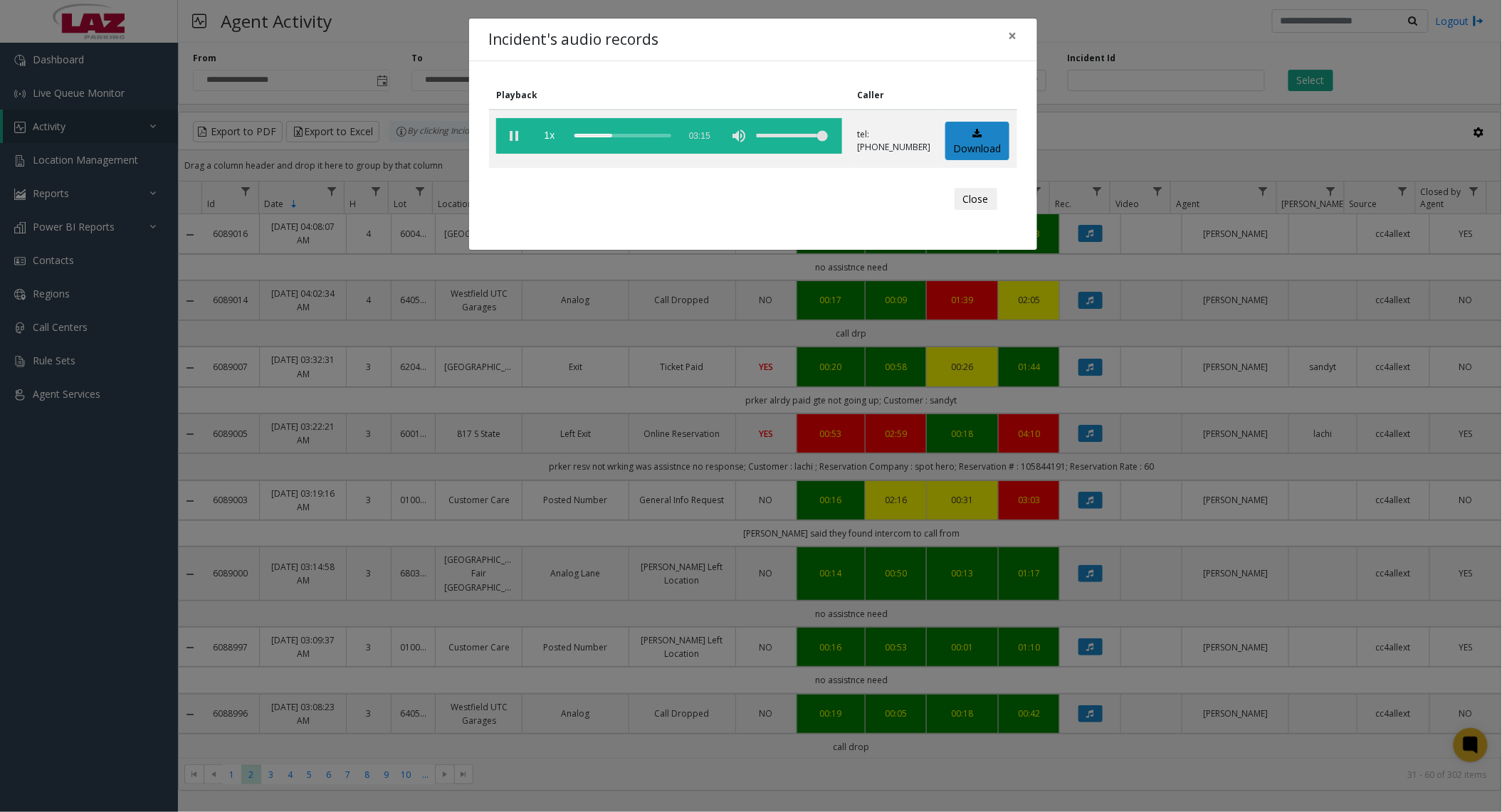
scroll to position [664, 0]
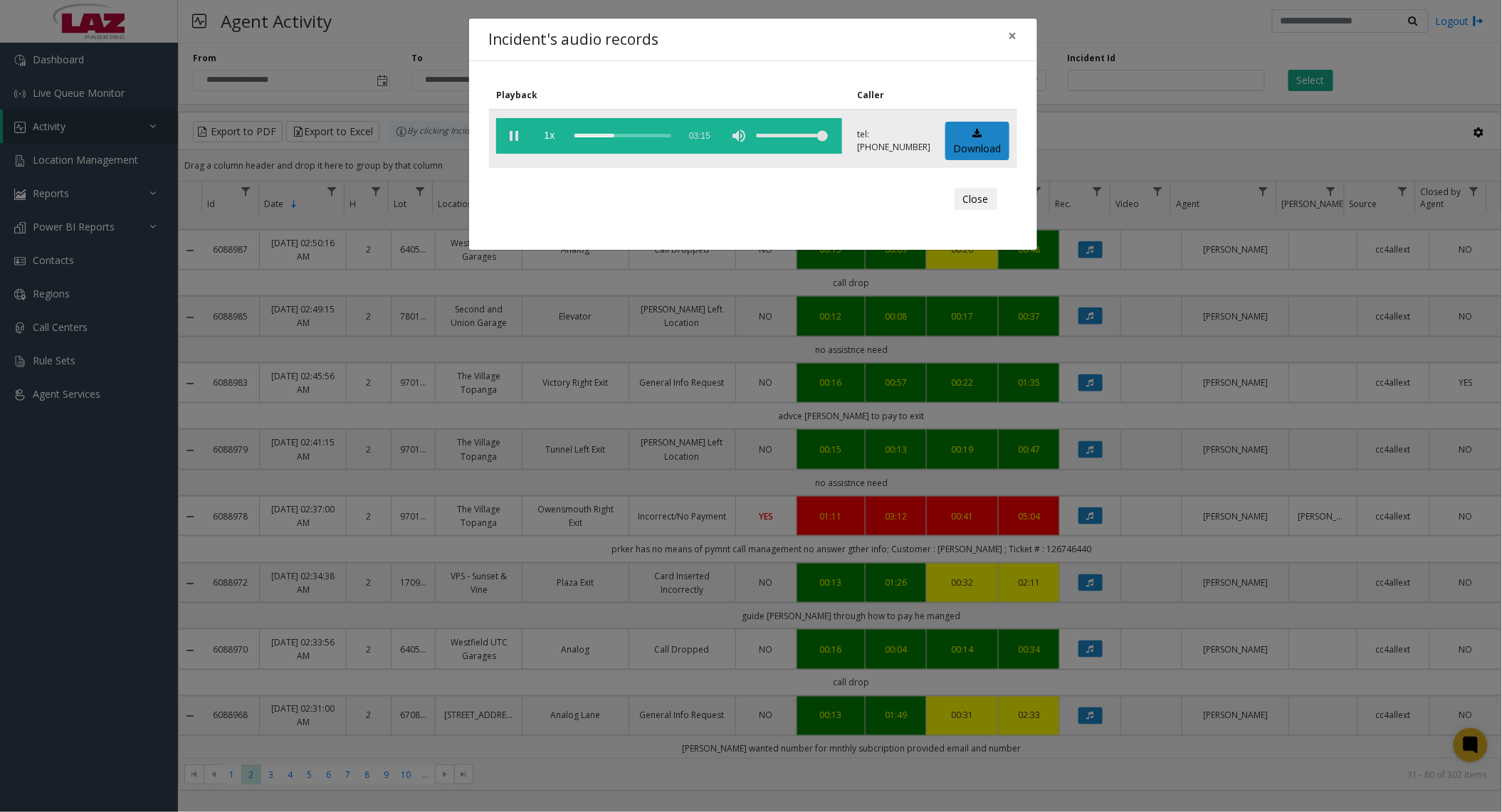
click at [642, 132] on div "scrub bar" at bounding box center [623, 136] width 97 height 36
click at [519, 137] on vg-play-pause at bounding box center [514, 136] width 36 height 36
click at [651, 131] on div "scrub bar" at bounding box center [623, 136] width 97 height 36
click at [660, 135] on div "scrub bar" at bounding box center [623, 136] width 97 height 36
click at [662, 135] on div "scrub bar" at bounding box center [623, 136] width 97 height 36
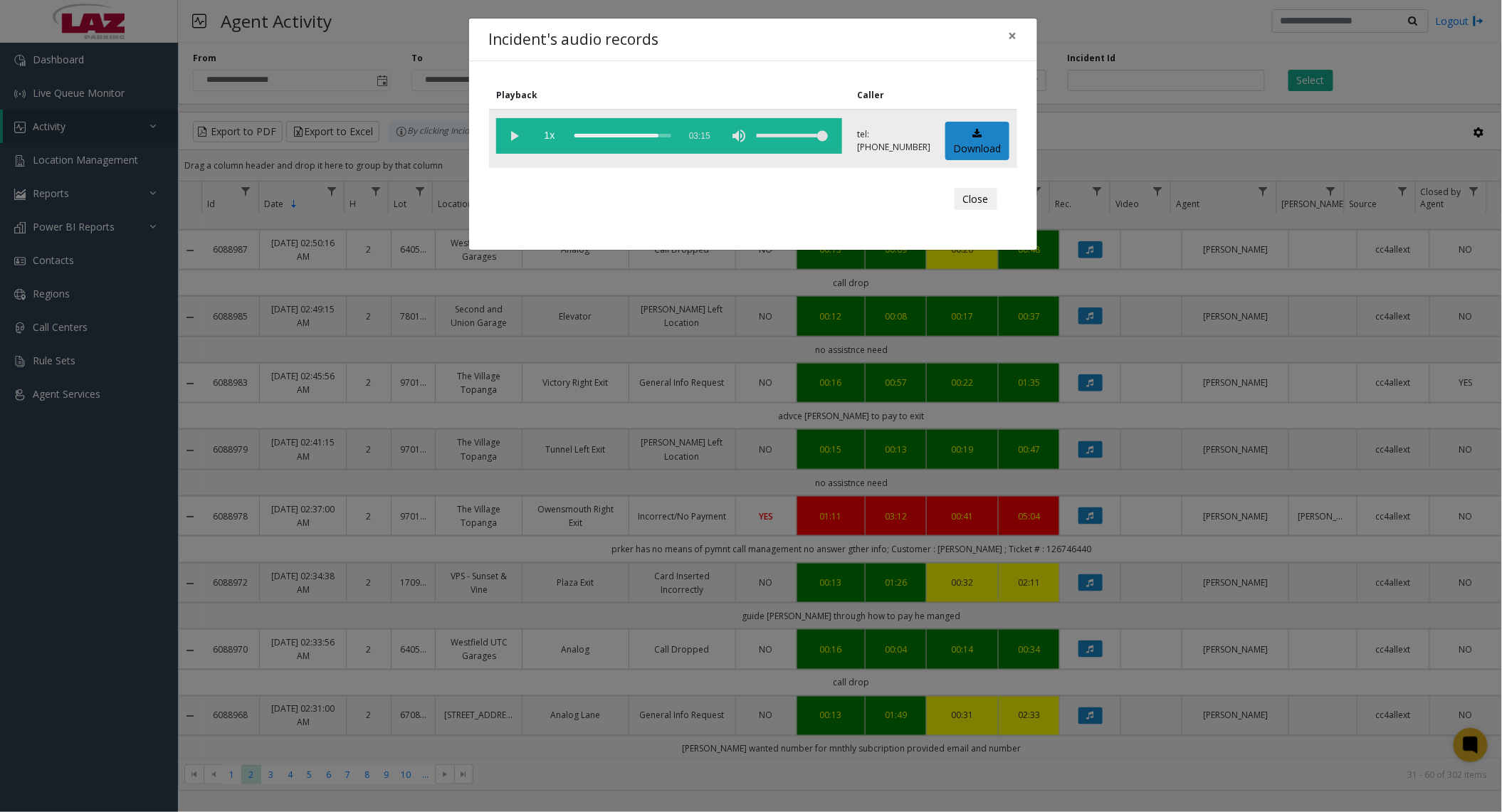
click at [667, 135] on div "scrub bar" at bounding box center [623, 136] width 97 height 36
click at [671, 134] on div "scrub bar" at bounding box center [623, 136] width 97 height 36
click at [668, 137] on div "scrub bar" at bounding box center [623, 136] width 97 height 36
click at [958, 193] on button "Close" at bounding box center [976, 199] width 42 height 23
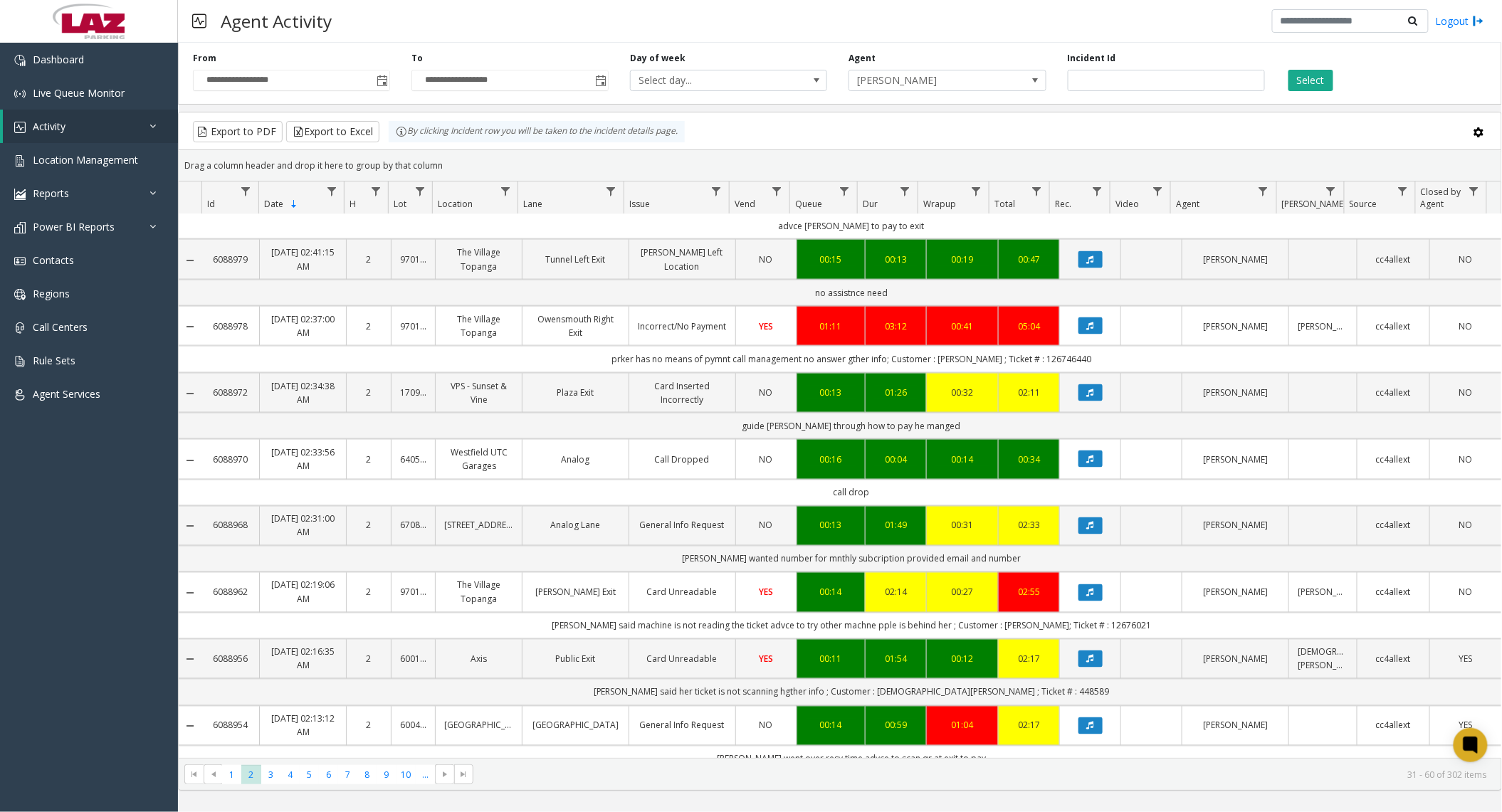
scroll to position [1139, 0]
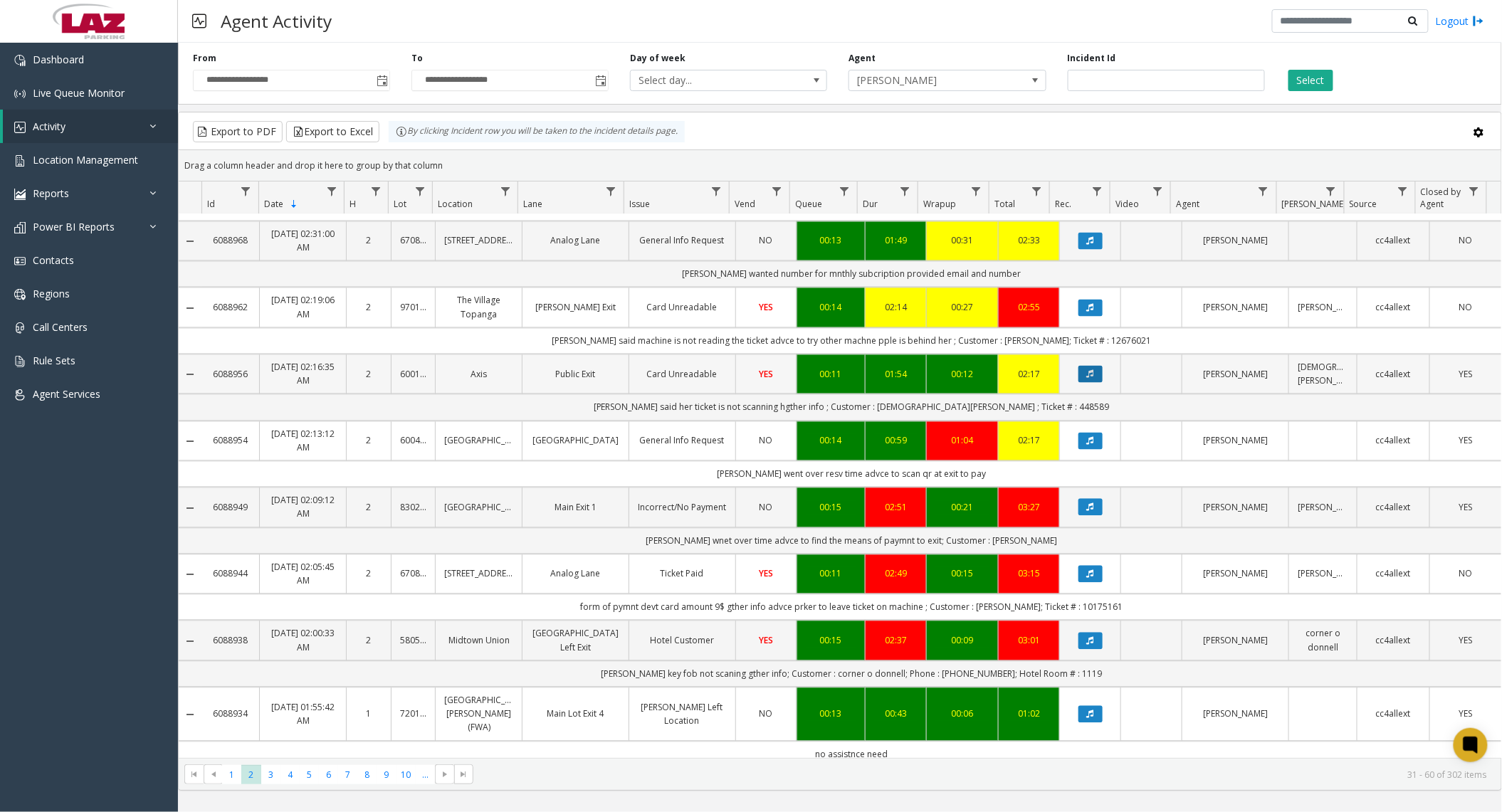
click at [1087, 378] on icon "Data table" at bounding box center [1091, 374] width 7 height 8
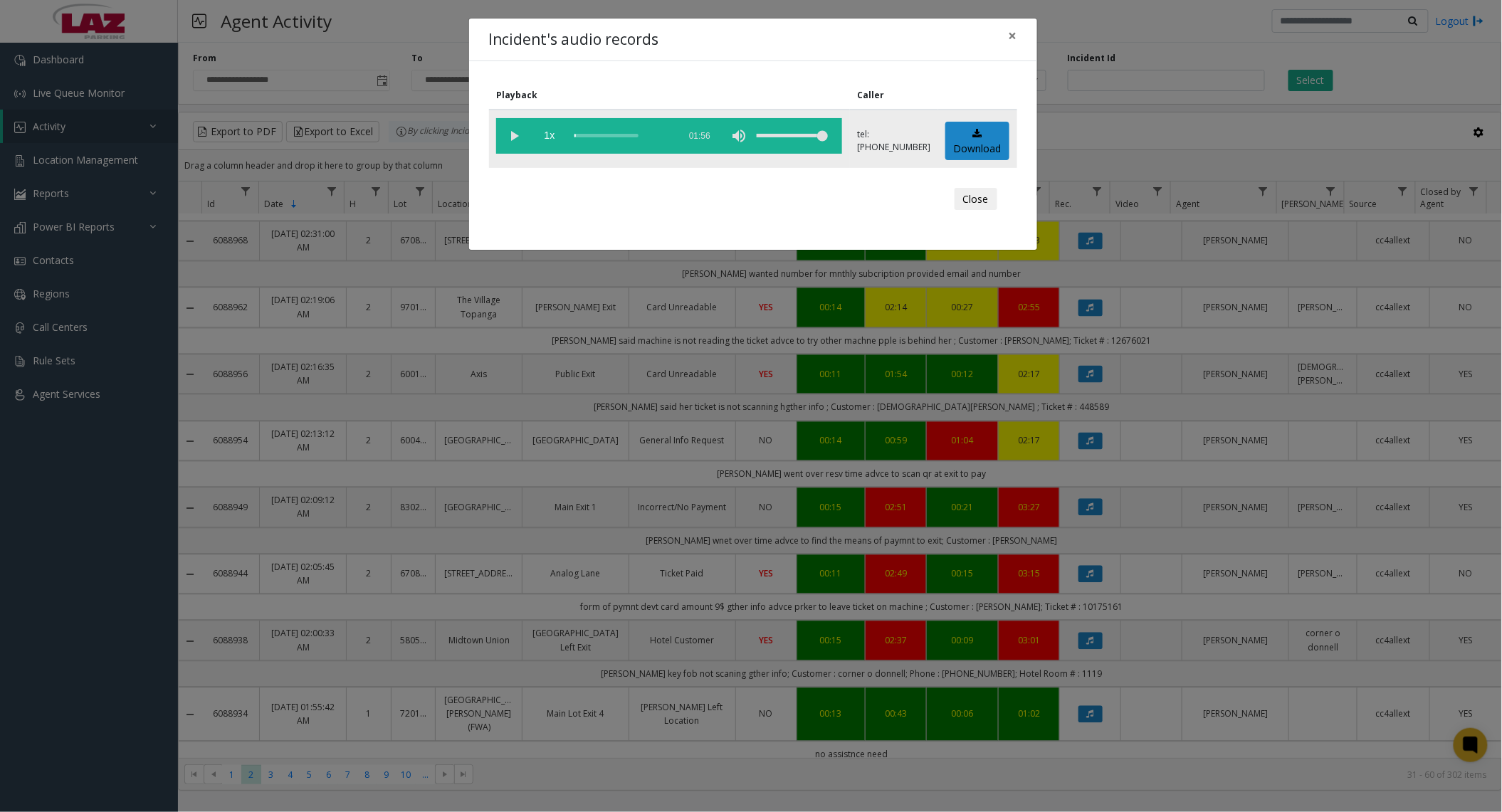
click at [513, 135] on vg-play-pause at bounding box center [514, 136] width 36 height 36
click at [595, 135] on div "scrub bar" at bounding box center [623, 136] width 97 height 36
click at [520, 135] on vg-play-pause at bounding box center [514, 136] width 36 height 36
click at [976, 198] on button "Close" at bounding box center [976, 199] width 42 height 23
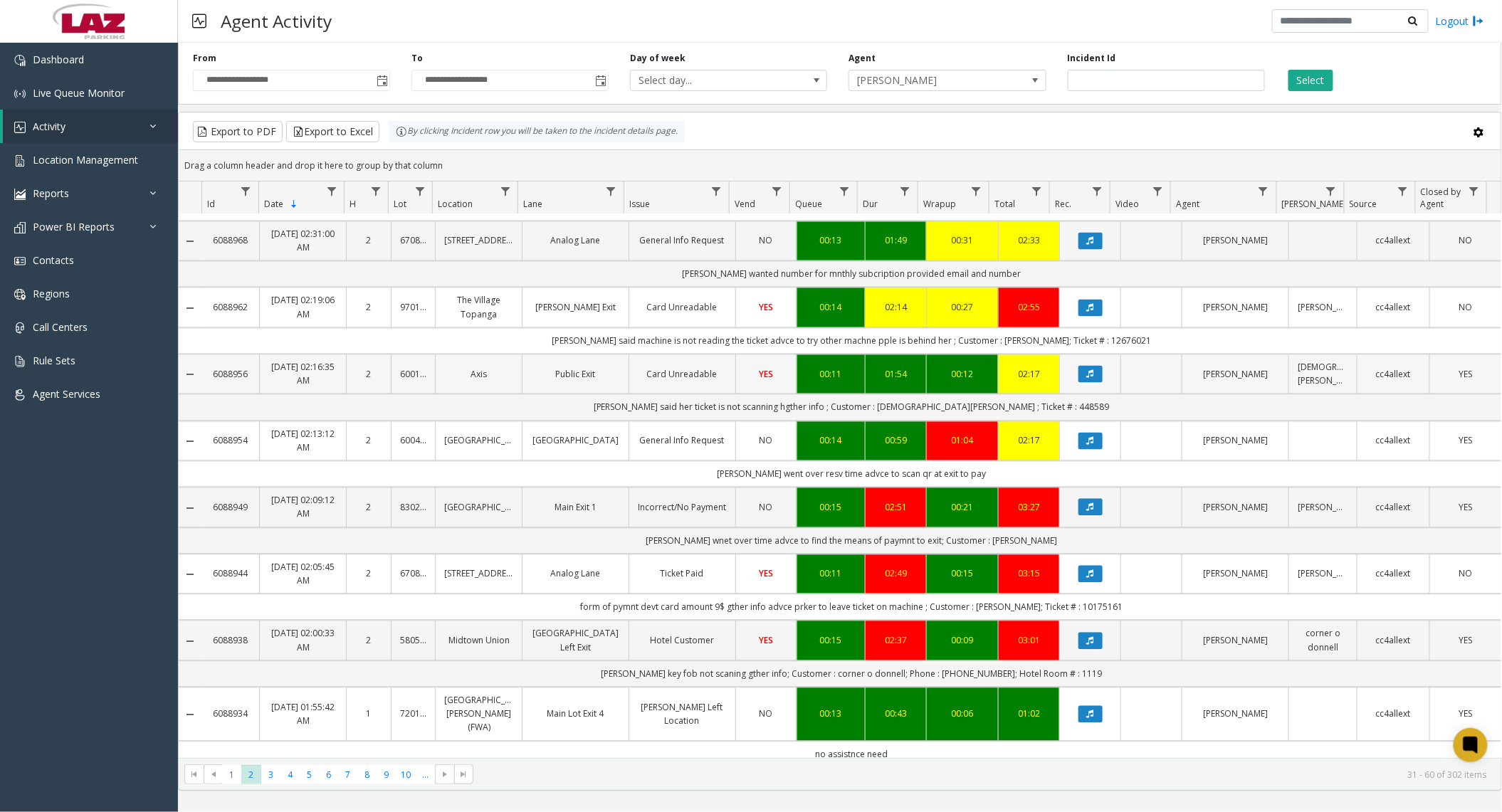
click at [674, 381] on link "Card Unreadable" at bounding box center [683, 375] width 89 height 13
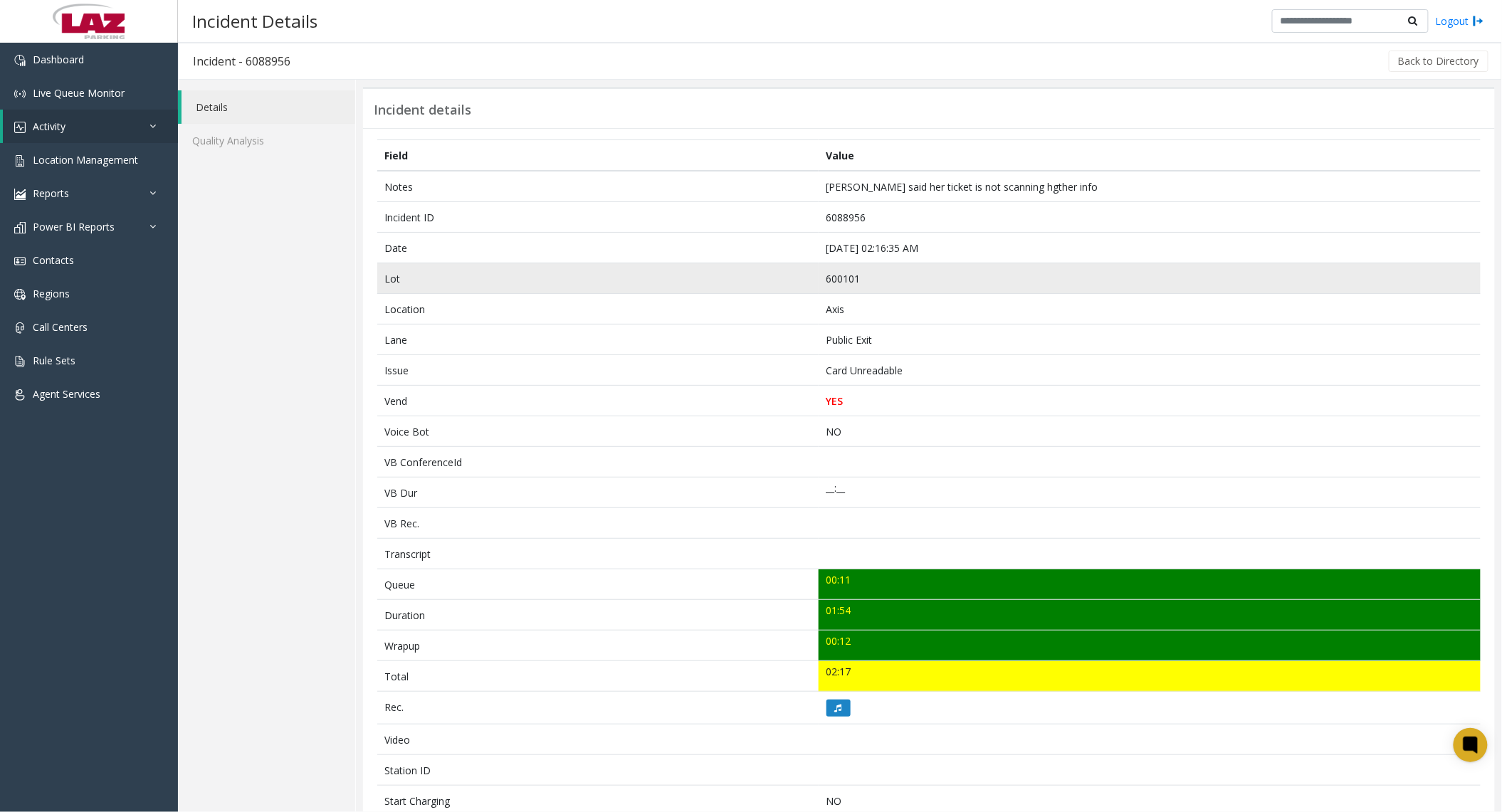
click at [826, 277] on td "600101" at bounding box center [1150, 278] width 662 height 30
copy td "600101"
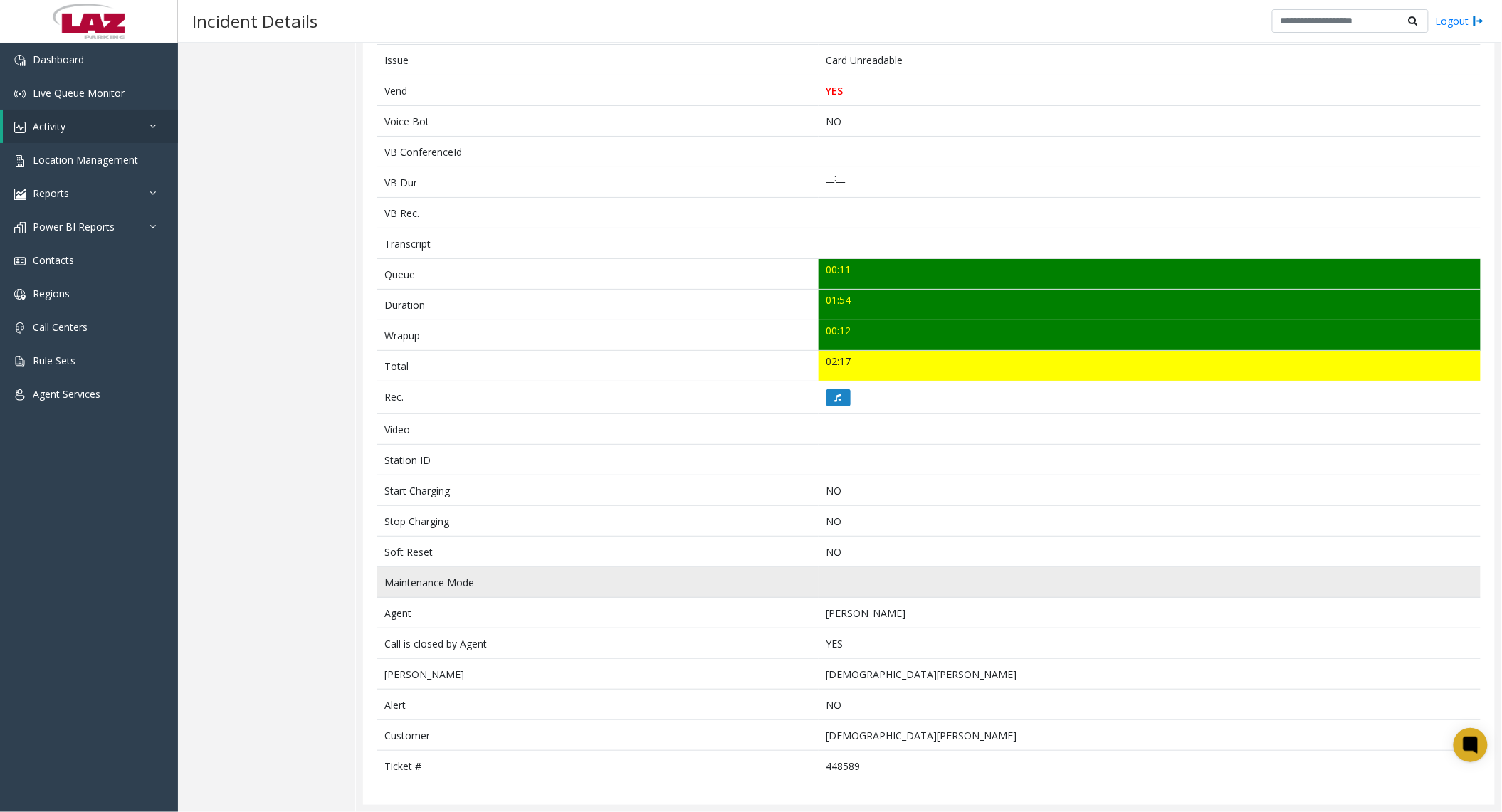
scroll to position [318, 0]
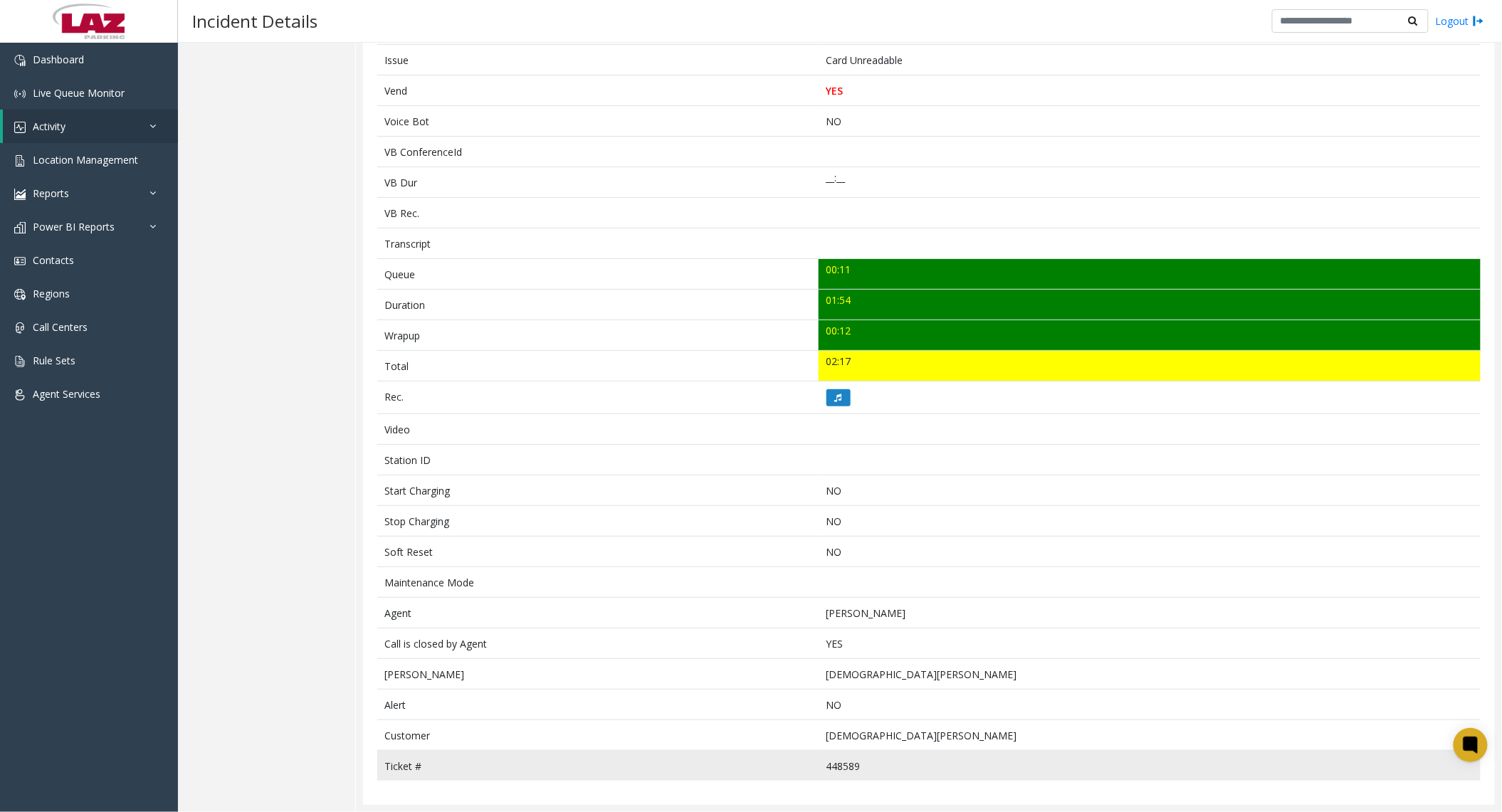
click at [833, 769] on td "448589" at bounding box center [1150, 766] width 662 height 30
copy td "448589"
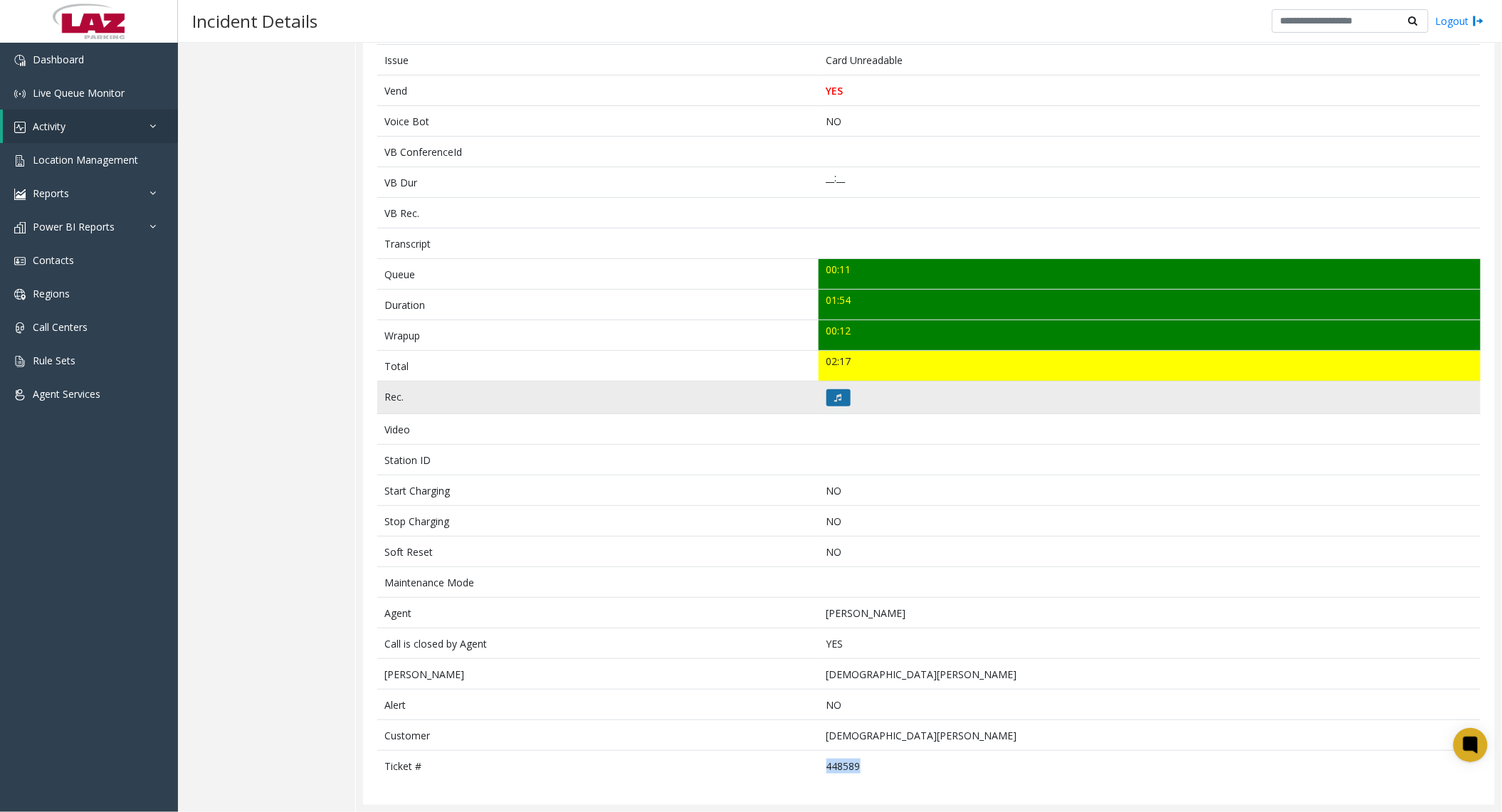
click at [836, 396] on icon at bounding box center [839, 397] width 7 height 8
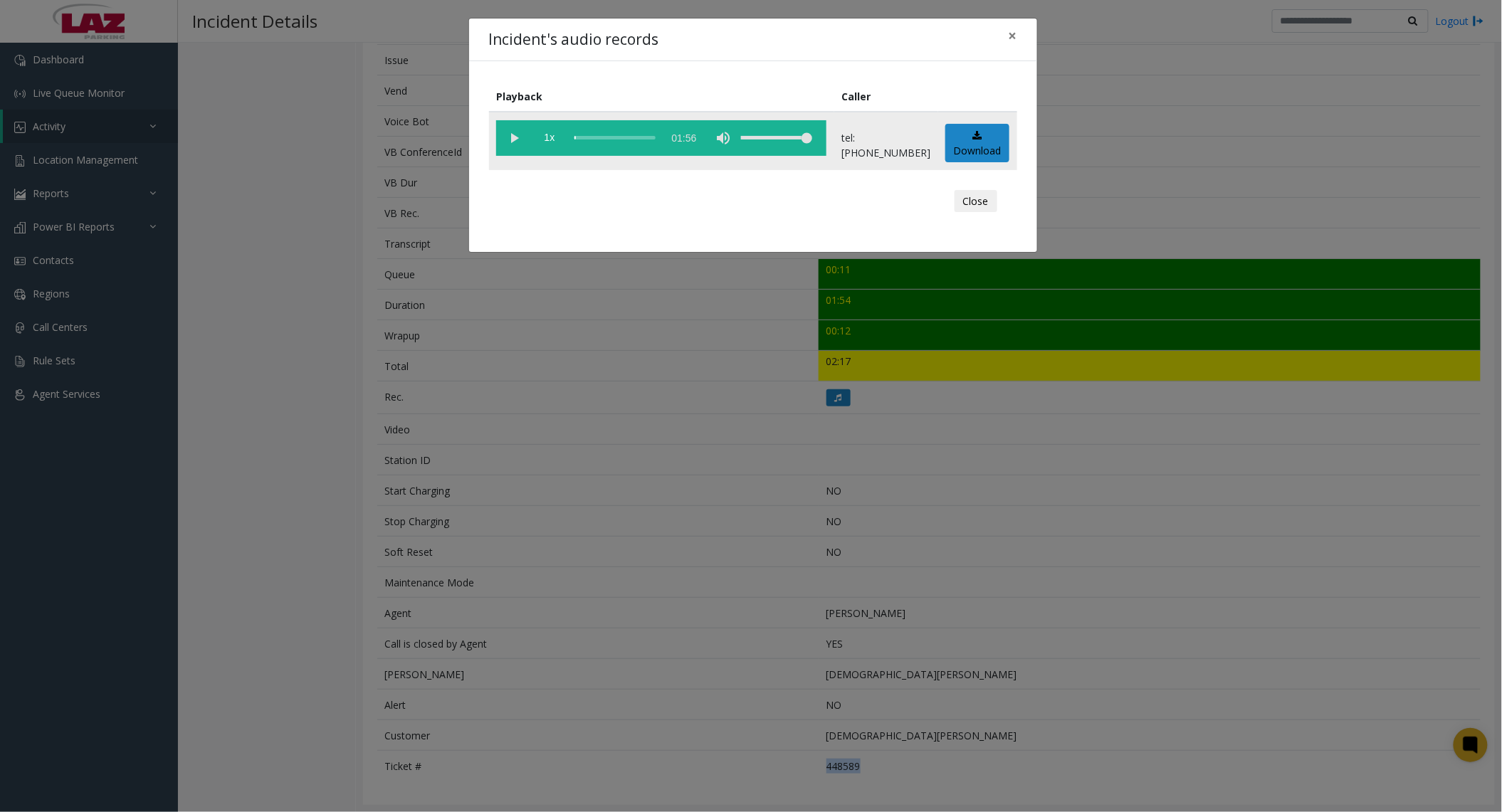
click at [619, 135] on div "scrub bar" at bounding box center [615, 138] width 81 height 36
click at [511, 138] on vg-play-pause at bounding box center [514, 138] width 36 height 36
click at [981, 202] on button "Close" at bounding box center [976, 202] width 42 height 23
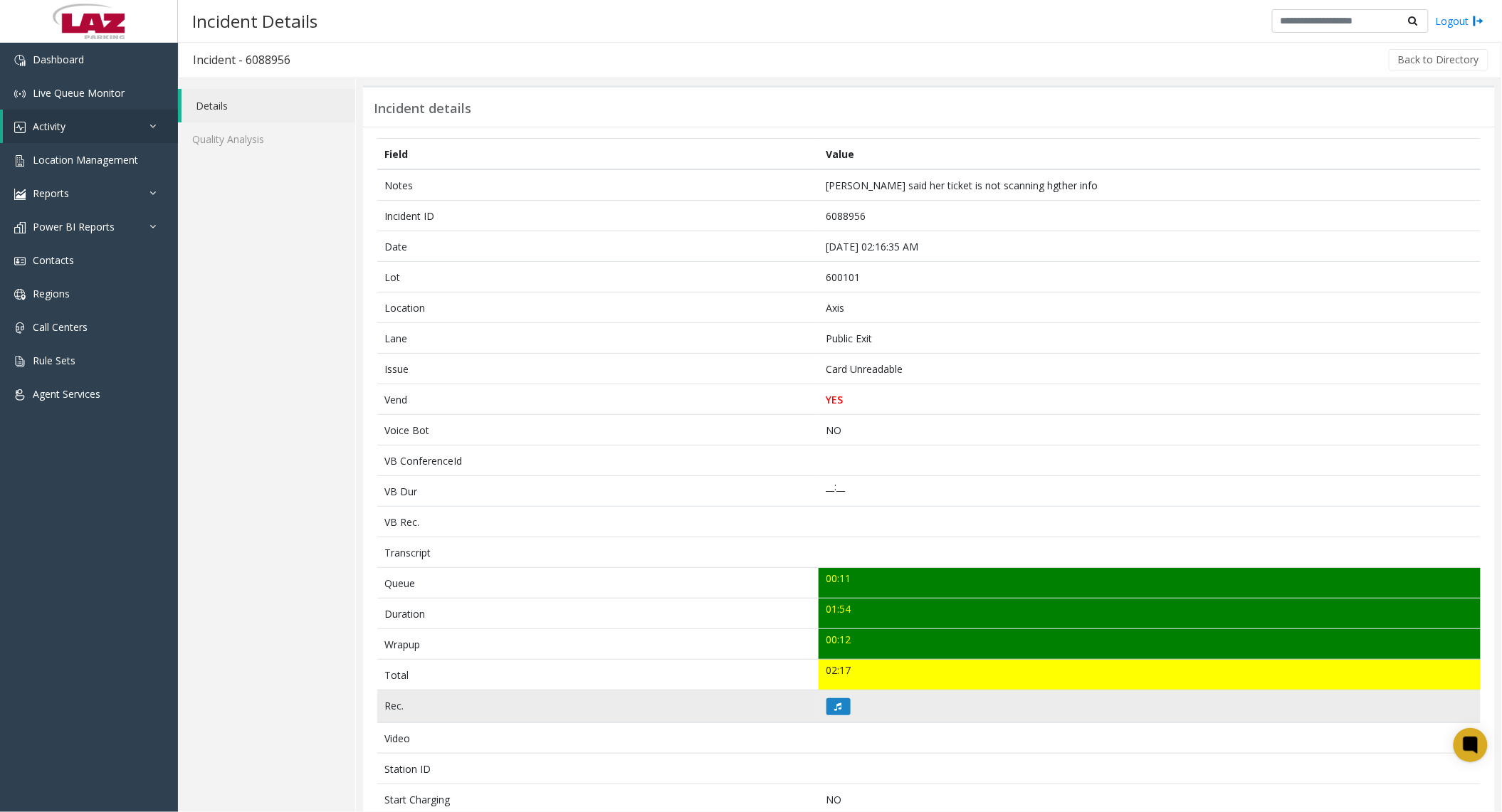
scroll to position [0, 0]
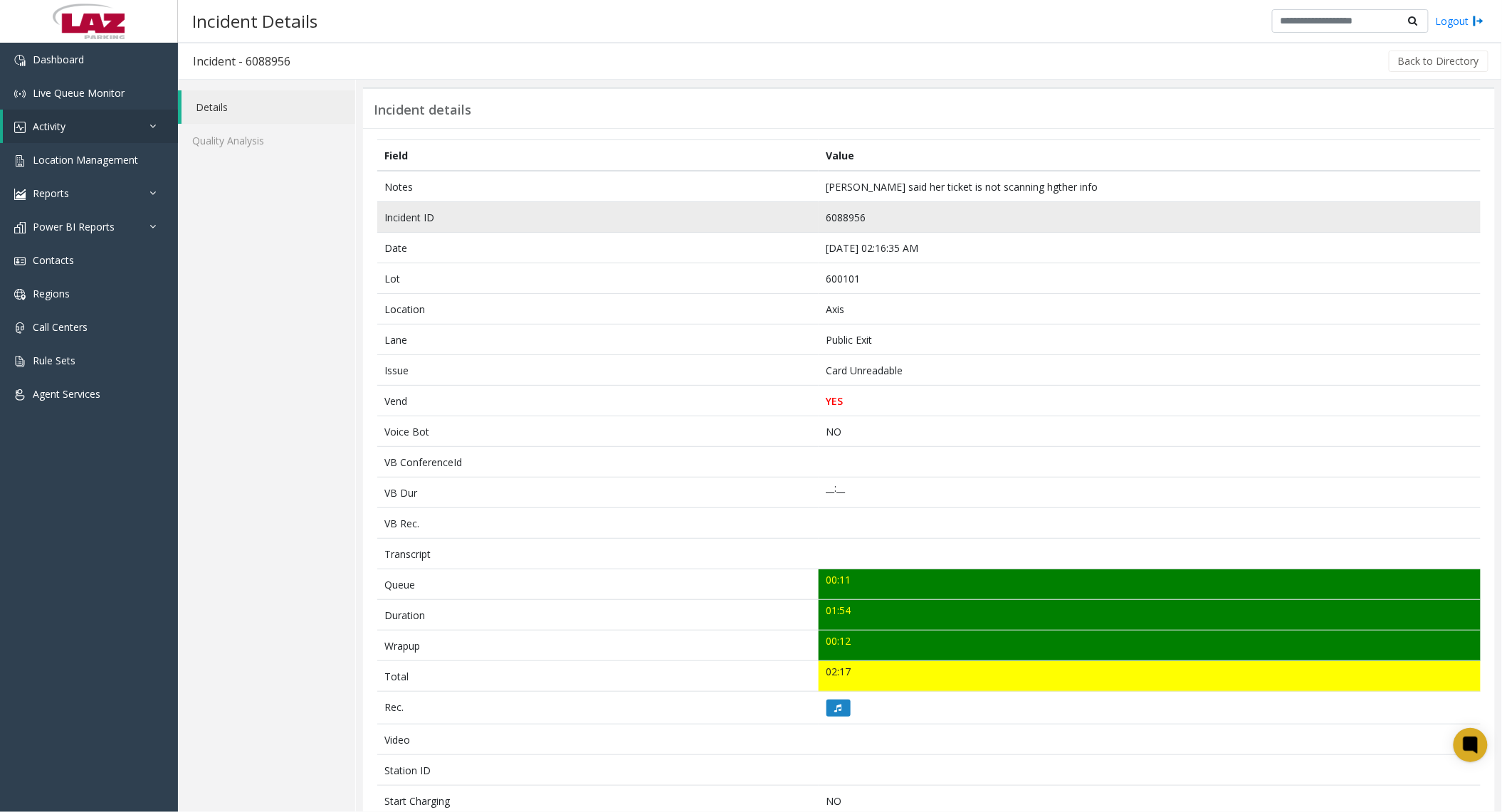
click at [827, 219] on td "6088956" at bounding box center [1150, 217] width 662 height 30
copy td "6088956"
